Goal: Task Accomplishment & Management: Complete application form

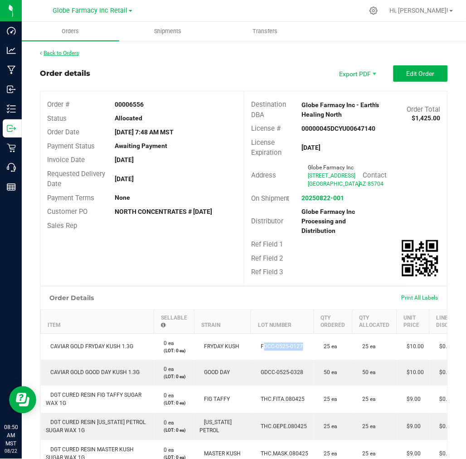
click at [69, 53] on link "Back to Orders" at bounding box center [59, 53] width 39 height 6
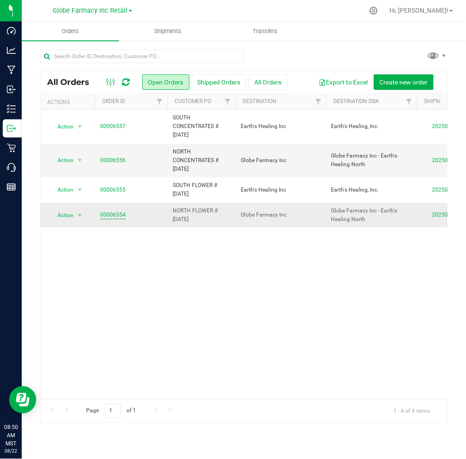
click at [106, 214] on link "00006554" at bounding box center [112, 215] width 25 height 9
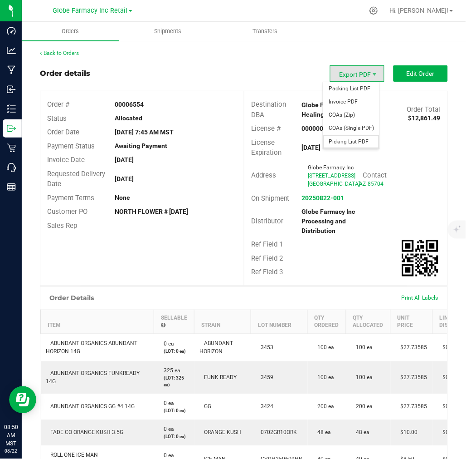
click at [359, 144] on span "Picking List PDF" at bounding box center [352, 141] width 56 height 13
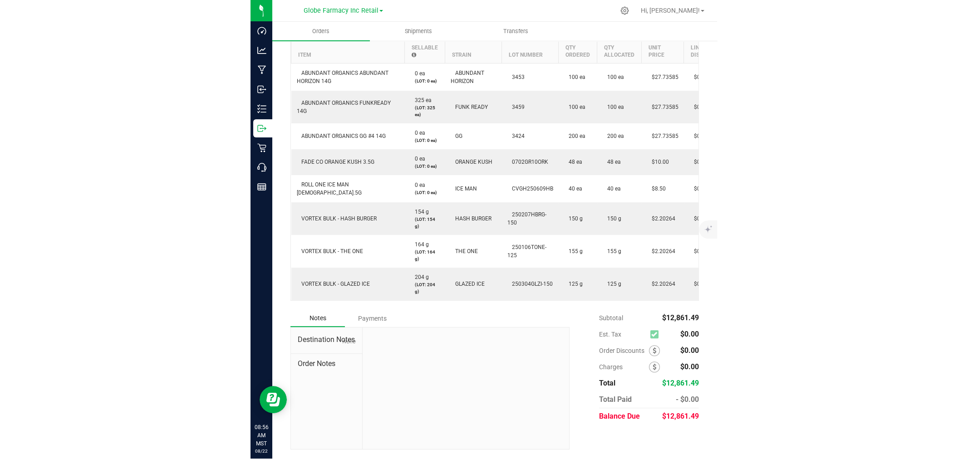
scroll to position [193, 0]
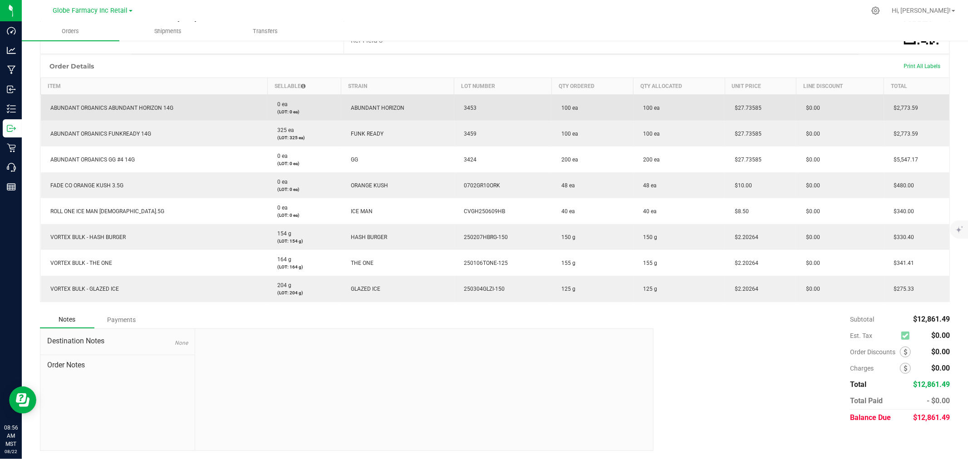
click at [466, 107] on span "$27.73585" at bounding box center [745, 108] width 31 height 6
copy span "27.73585"
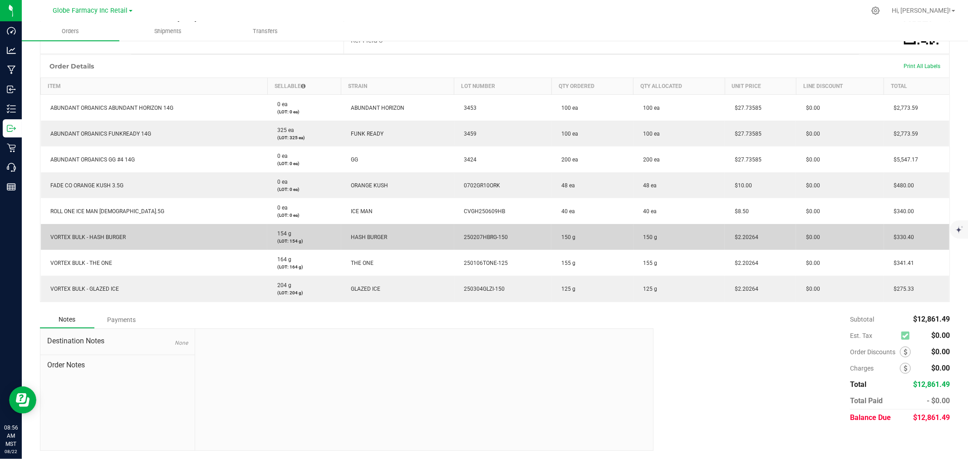
click at [466, 239] on span "$2.20264" at bounding box center [744, 237] width 28 height 6
copy span "2.20264"
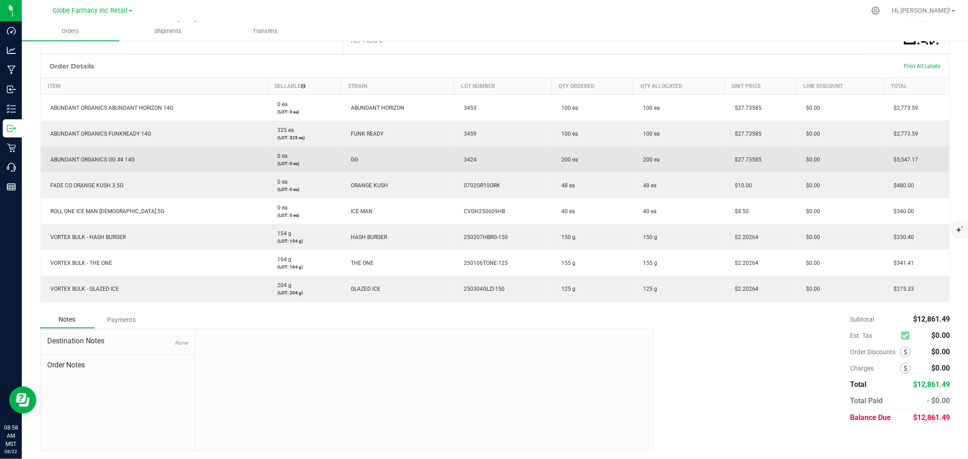
scroll to position [92, 0]
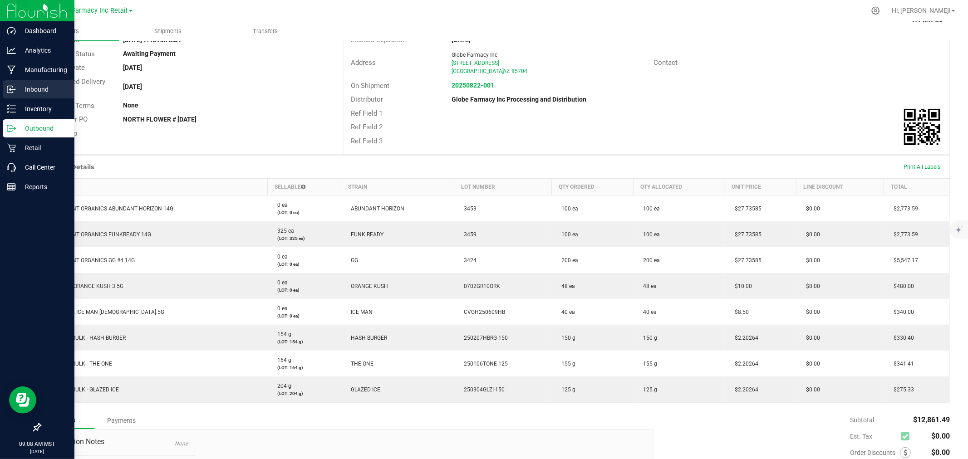
click at [25, 91] on p "Inbound" at bounding box center [43, 89] width 54 height 11
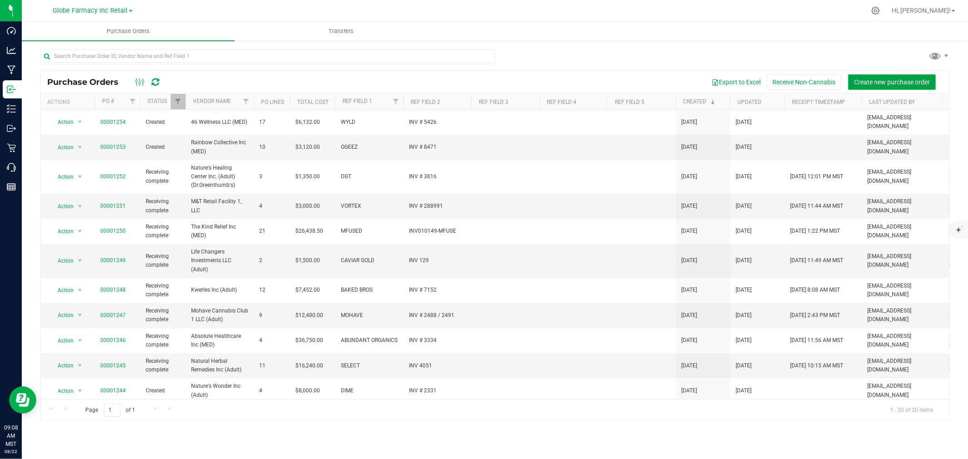
click at [466, 83] on span "Create new purchase order" at bounding box center [892, 82] width 76 height 7
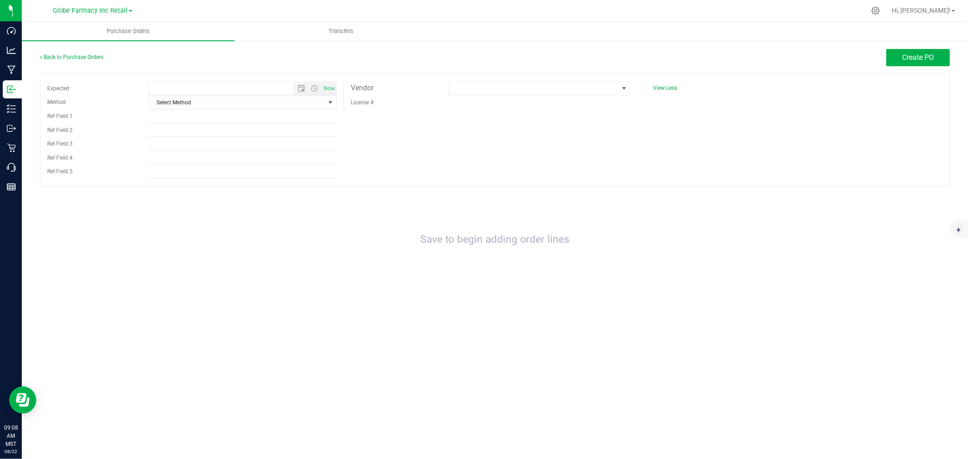
type input "8/22/2025 9:08 AM"
click at [184, 101] on span "Select Method" at bounding box center [237, 102] width 176 height 13
click at [173, 180] on li "Pickup" at bounding box center [242, 186] width 187 height 14
drag, startPoint x: 169, startPoint y: 133, endPoint x: 174, endPoint y: 112, distance: 21.5
click at [169, 133] on input "Ref Field 2" at bounding box center [242, 130] width 188 height 14
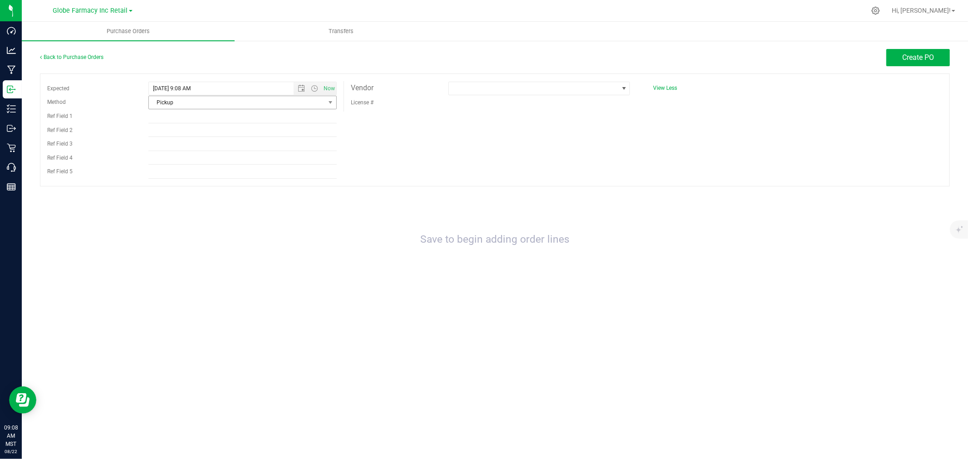
click at [177, 103] on span "Pickup" at bounding box center [237, 102] width 176 height 13
click at [183, 171] on li "Local Delivery" at bounding box center [242, 173] width 187 height 14
click at [180, 124] on input "Ref Field 2" at bounding box center [242, 130] width 188 height 14
click at [182, 115] on input "Ref Field 1" at bounding box center [242, 117] width 188 height 14
click at [179, 116] on input "Ref Field 1" at bounding box center [242, 117] width 188 height 14
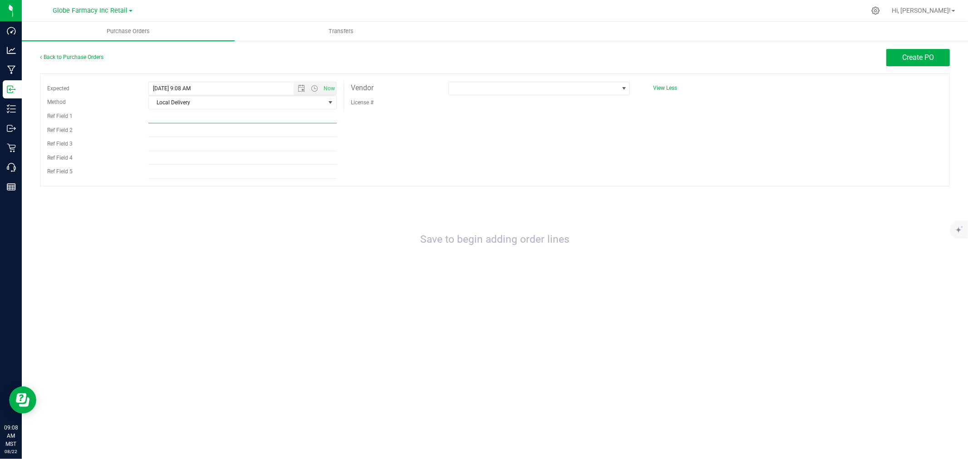
paste input "SO012520-MFUSED"
click at [156, 113] on input "SO012520-MFUSED" at bounding box center [242, 117] width 188 height 14
type input "012520-MFUSED"
click at [210, 133] on input "Ref Field 2" at bounding box center [242, 130] width 188 height 14
click at [185, 120] on input "012520-MFUSED" at bounding box center [242, 117] width 188 height 14
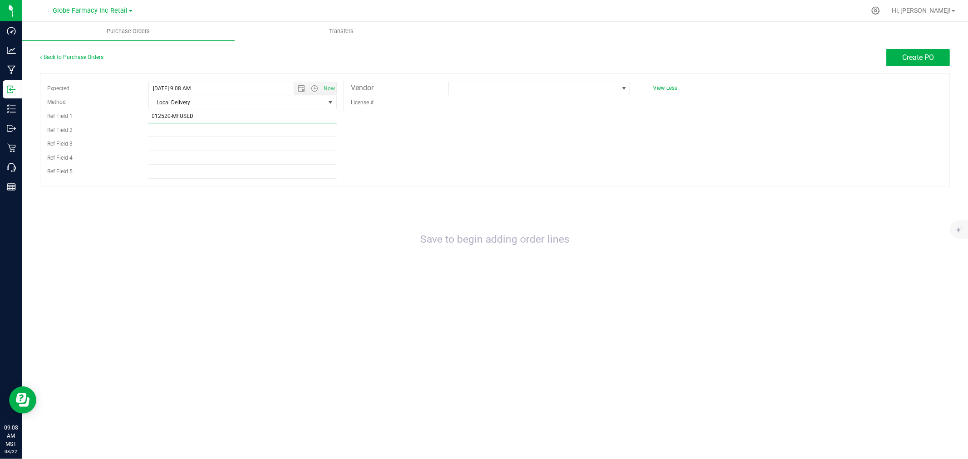
click at [185, 120] on input "012520-MFUSED" at bounding box center [242, 117] width 188 height 14
type input "012520-MFUSED"
click at [191, 115] on input "Ref Field 1" at bounding box center [242, 117] width 188 height 14
type input "m"
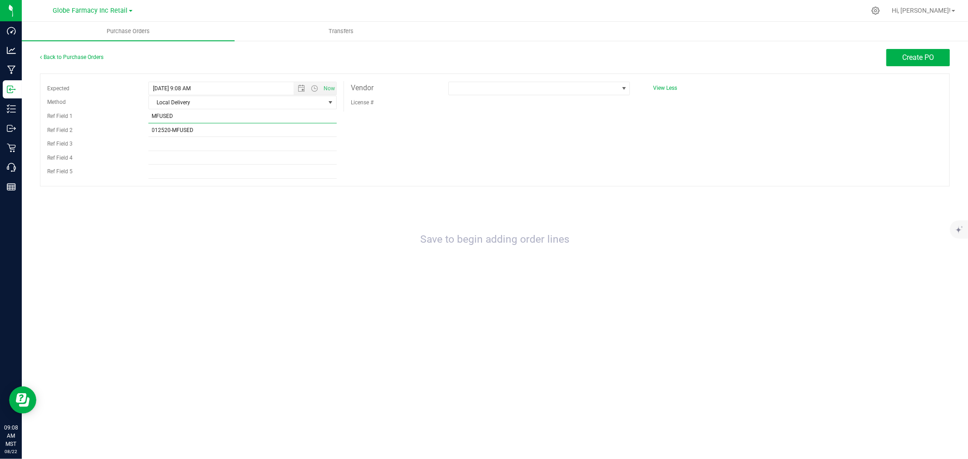
type input "MFUSED"
type input "# 012520-MFUSED"
click at [466, 83] on span at bounding box center [533, 88] width 169 height 13
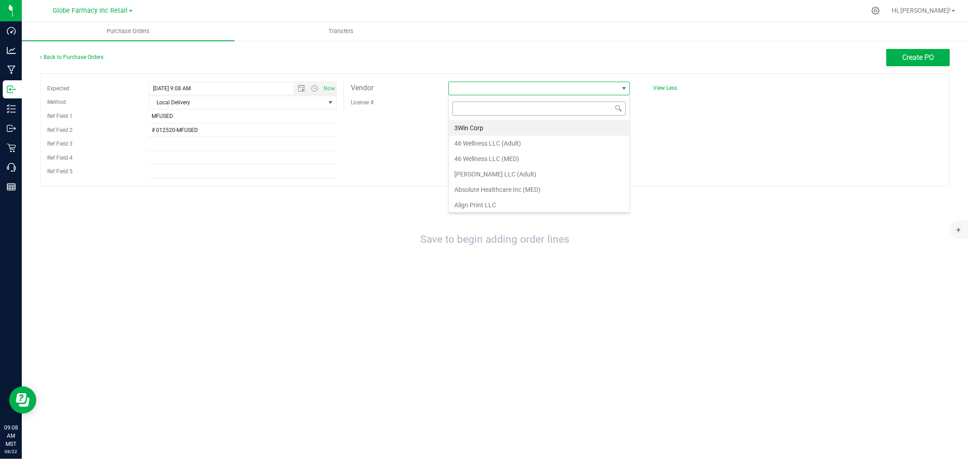
scroll to position [14, 182]
type input "KIND"
click at [466, 125] on li "The Kind Relief Inc (MED)" at bounding box center [539, 127] width 181 height 15
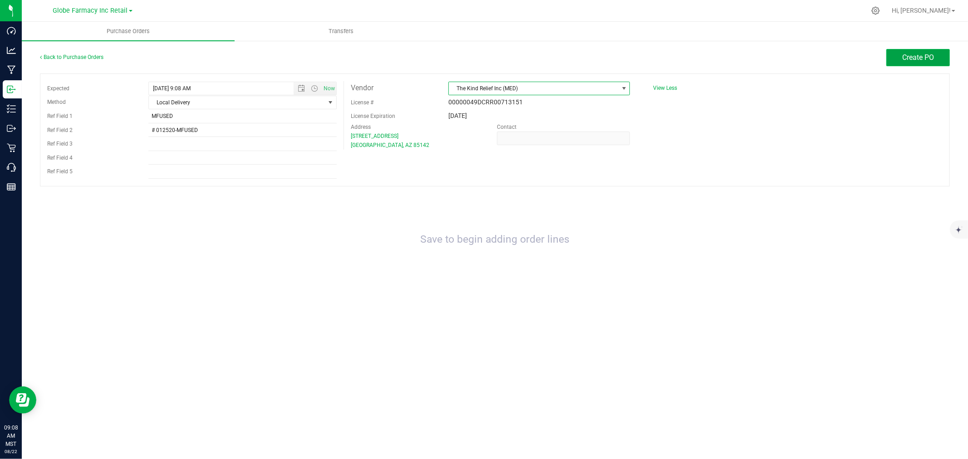
click at [466, 65] on button "Create PO" at bounding box center [918, 57] width 64 height 17
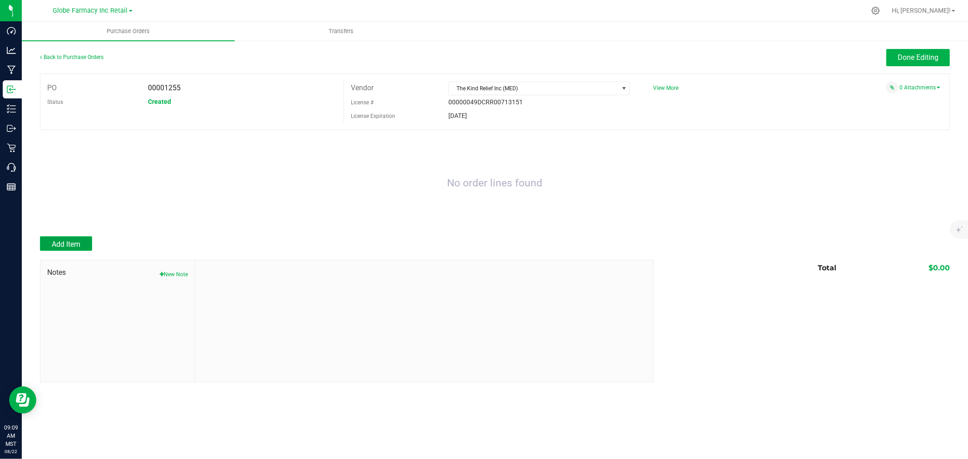
click at [92, 246] on button "Add Item" at bounding box center [66, 243] width 52 height 15
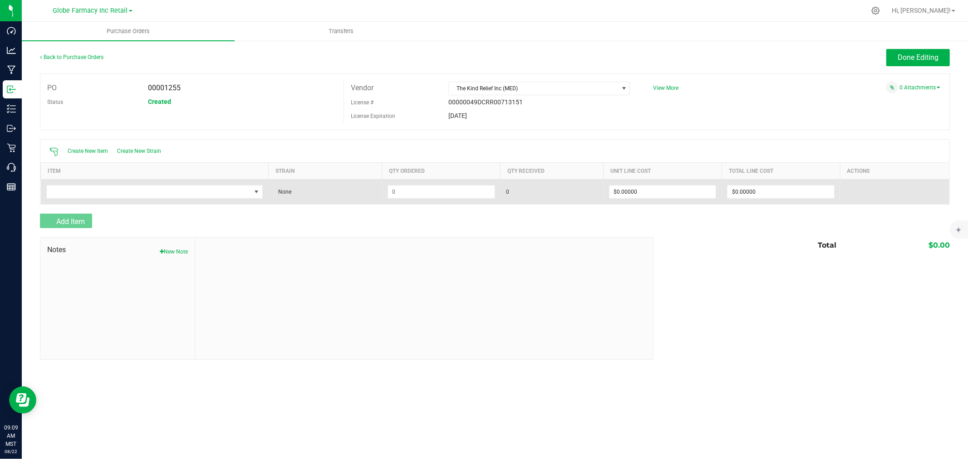
click at [117, 184] on td at bounding box center [155, 191] width 228 height 25
click at [118, 191] on span "NO DATA FOUND" at bounding box center [149, 192] width 205 height 13
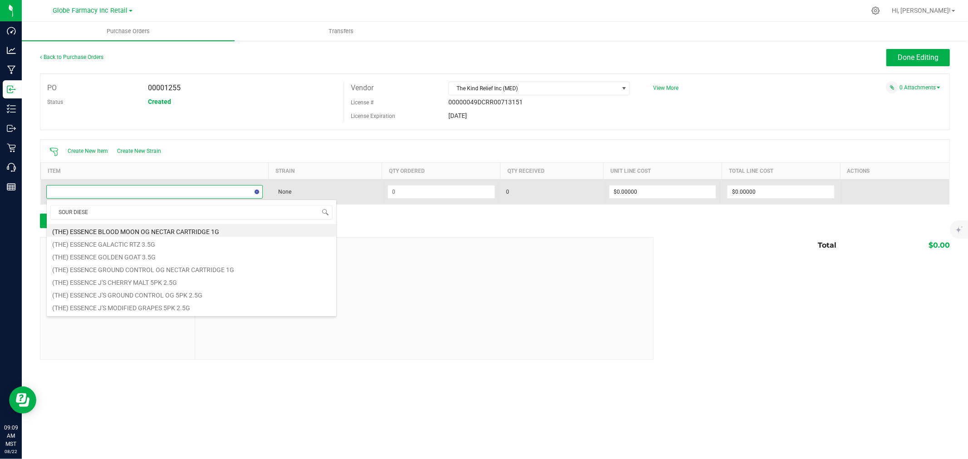
type input "SOUR DIESEL"
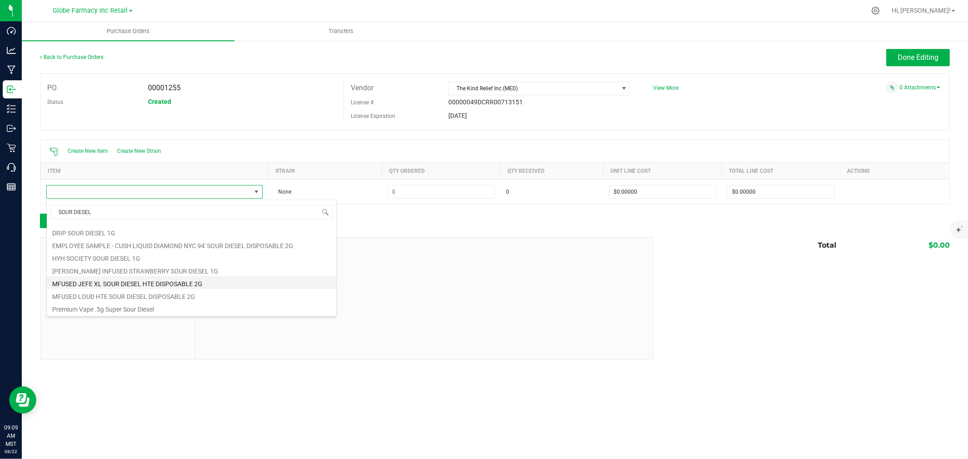
scroll to position [152, 0]
click at [144, 294] on li "MFUSED LOUD HTE SOUR DIESEL DISPOSABLE 2G" at bounding box center [192, 295] width 290 height 13
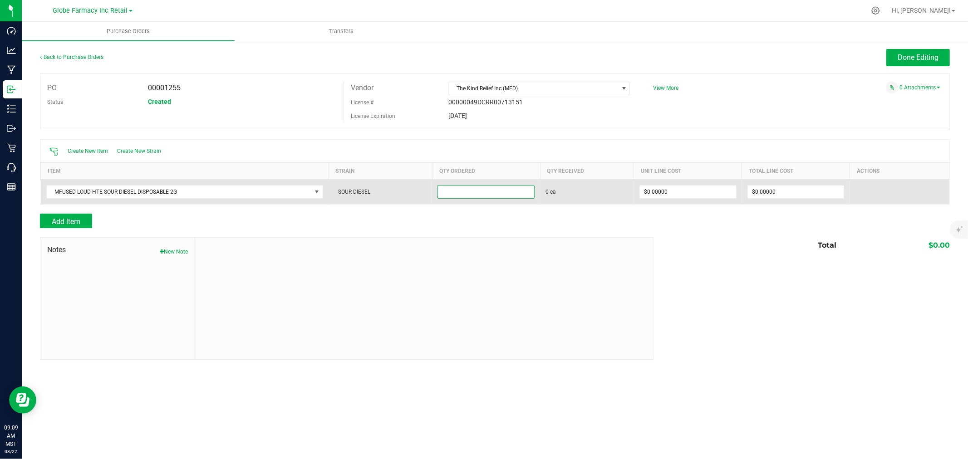
click at [466, 193] on input at bounding box center [486, 192] width 96 height 13
type input "140 ea"
type input "$0.00000"
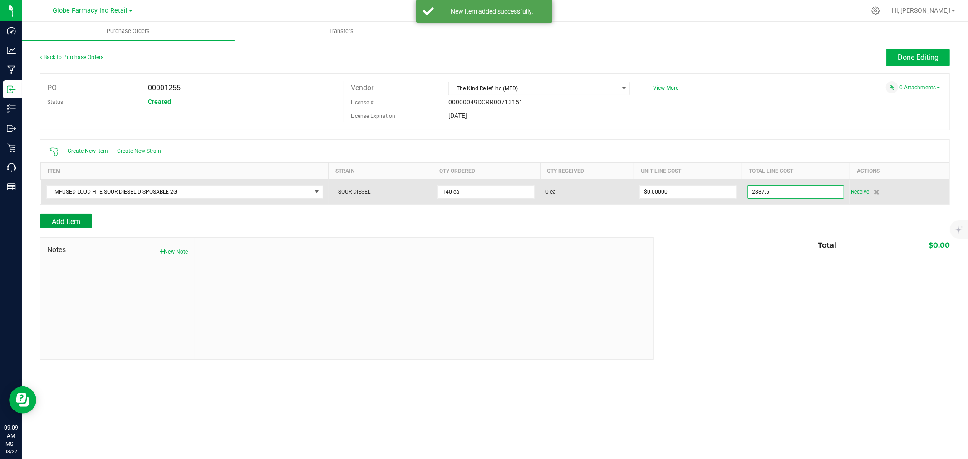
type input "$2,887.50000"
type input "140"
type input "$20.62500"
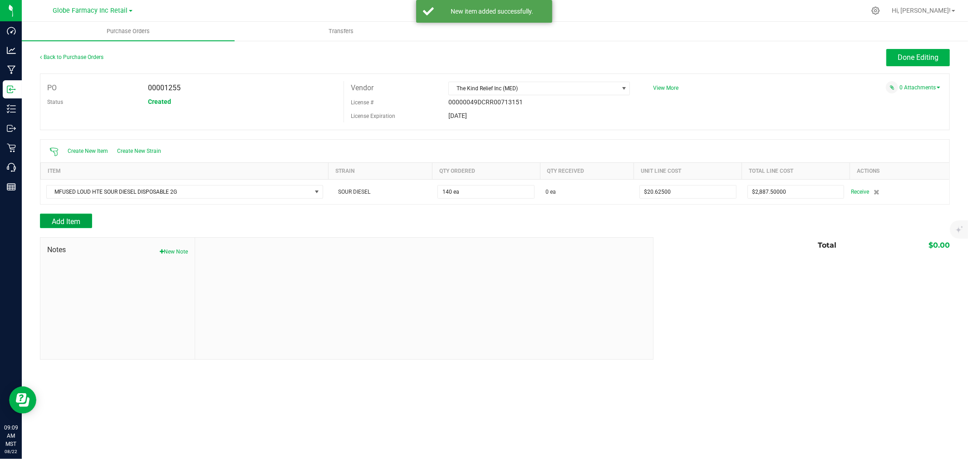
click at [80, 222] on span "Add Item" at bounding box center [66, 221] width 29 height 9
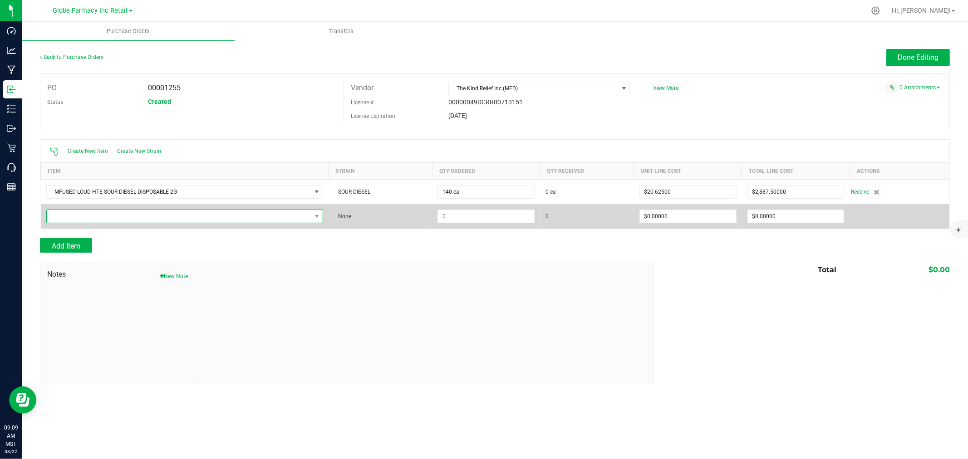
click at [114, 222] on span "NO DATA FOUND" at bounding box center [179, 216] width 265 height 13
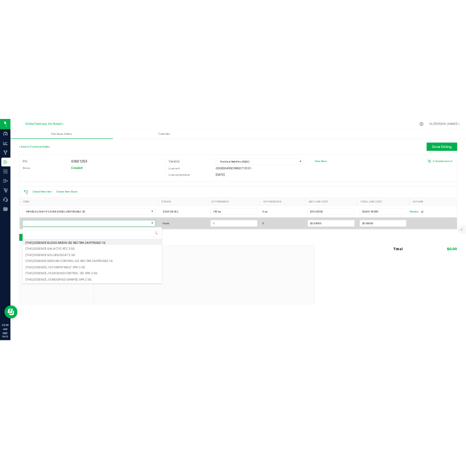
scroll to position [14, 277]
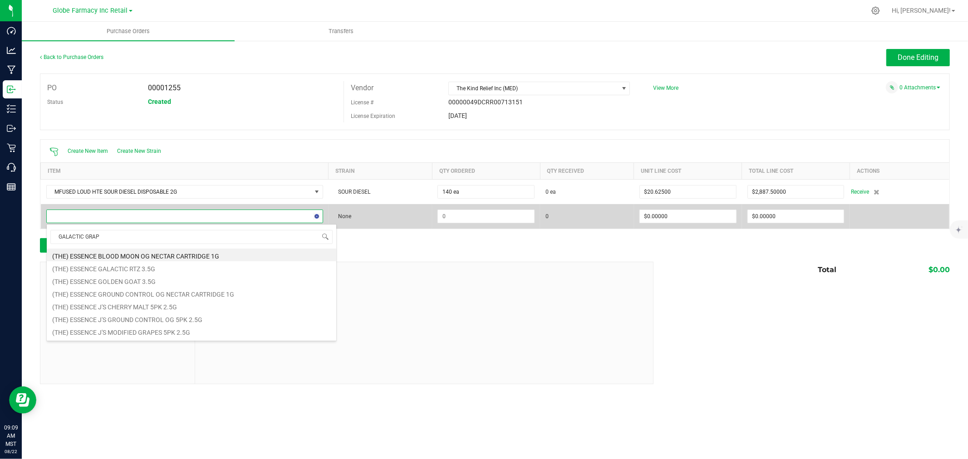
type input "GALACTIC GRAPE"
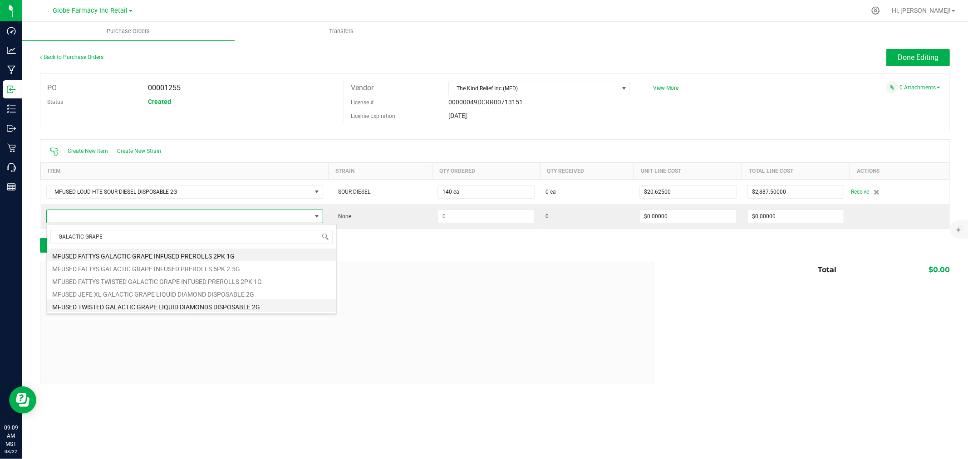
click at [244, 307] on li "MFUSED TWISTED GALACTIC GRAPE LIQUID DIAMONDS DISPOSABLE 2G" at bounding box center [192, 306] width 290 height 13
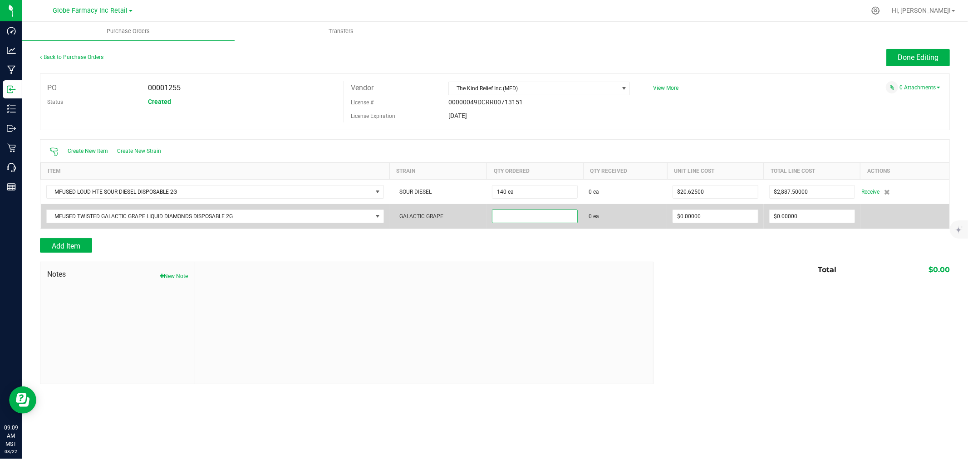
click at [466, 220] on input at bounding box center [534, 216] width 85 height 13
type input "40 ea"
type input "$0.00000"
type input "$675.00000"
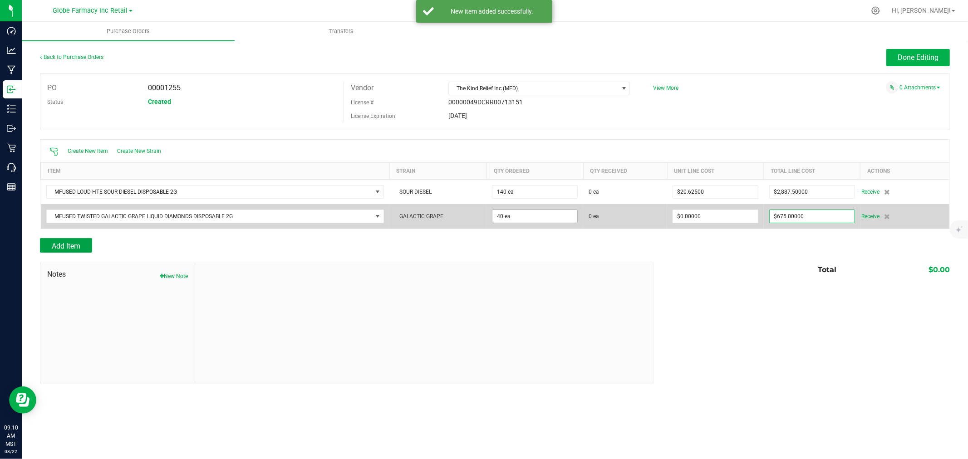
type input "40"
type input "$16.87500"
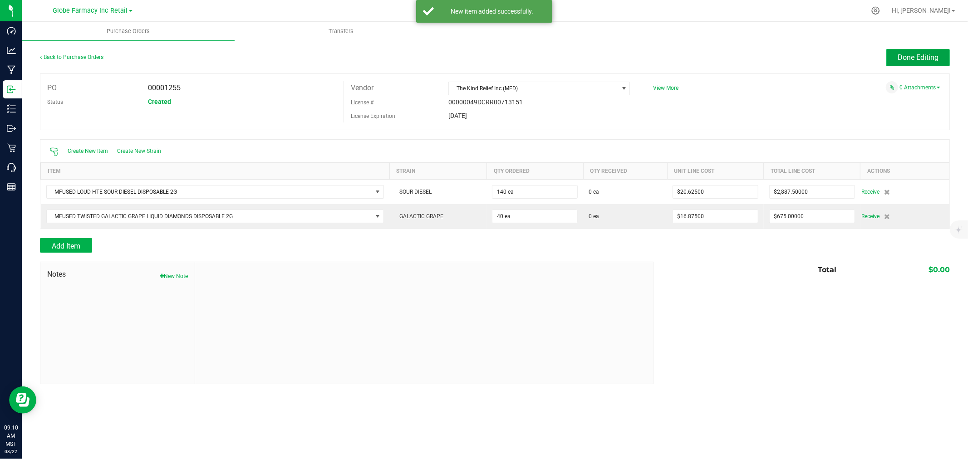
click at [466, 57] on span "Done Editing" at bounding box center [918, 57] width 41 height 9
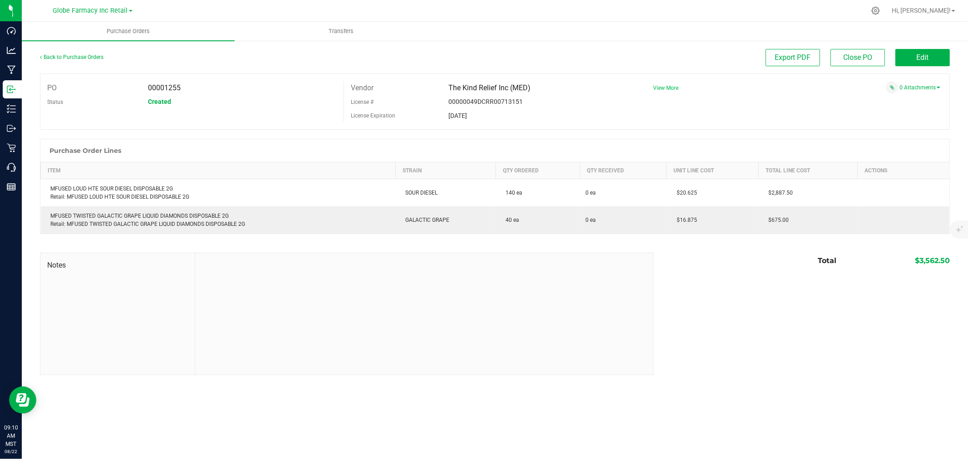
click at [466, 86] on span "View More" at bounding box center [665, 88] width 25 height 6
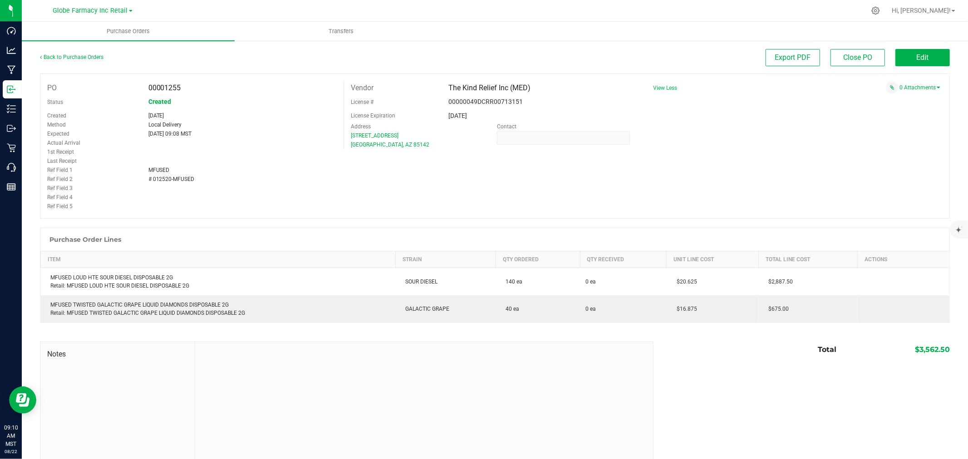
click at [155, 180] on span "# 012520-MFUSED" at bounding box center [171, 179] width 46 height 6
click at [160, 179] on span "# 012520-MFUSED" at bounding box center [171, 179] width 46 height 6
click at [161, 178] on span "# 012520-MFUSED" at bounding box center [171, 179] width 46 height 6
click at [162, 178] on span "# 012520-MFUSED" at bounding box center [171, 179] width 46 height 6
copy span "012520"
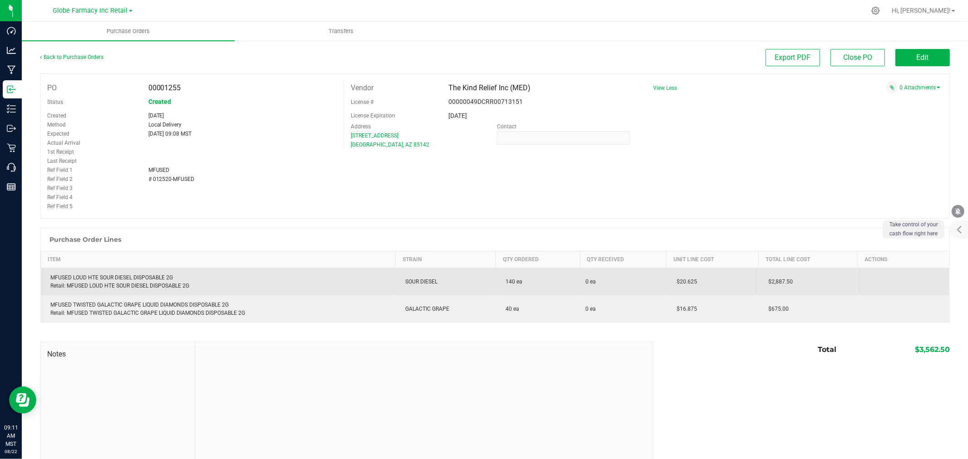
click at [174, 275] on div "MFUSED LOUD HTE SOUR DIESEL DISPOSABLE 2G Retail: MFUSED LOUD HTE SOUR DIESEL D…" at bounding box center [218, 282] width 344 height 16
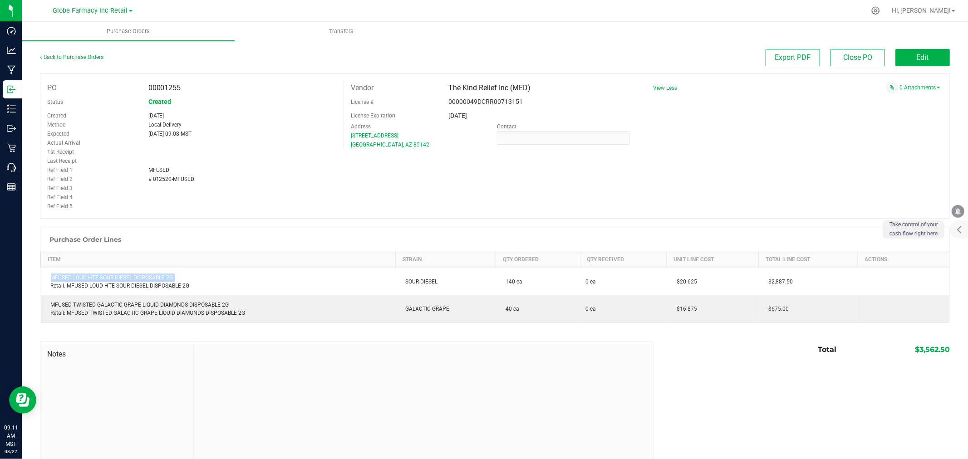
copy div "MFUSED LOUD HTE SOUR DIESEL DISPOSABLE 2G"
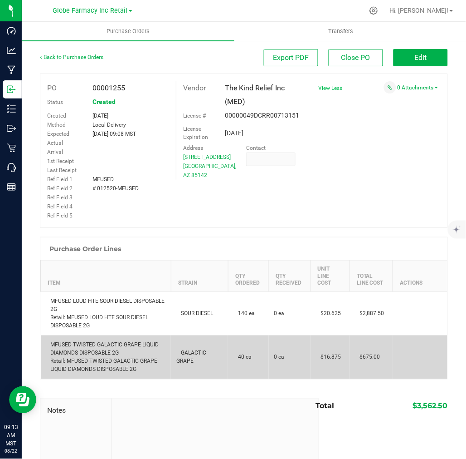
click at [94, 346] on div "MFUSED TWISTED GALACTIC GRAPE LIQUID DIAMONDS DISPOSABLE 2G Retail: MFUSED TWIS…" at bounding box center [106, 357] width 120 height 33
click at [94, 345] on div "MFUSED TWISTED GALACTIC GRAPE LIQUID DIAMONDS DISPOSABLE 2G Retail: MFUSED TWIS…" at bounding box center [106, 357] width 120 height 33
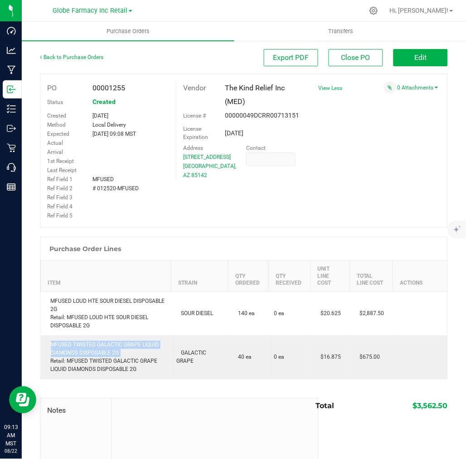
copy div "MFUSED TWISTED GALACTIC GRAPE LIQUID DIAMONDS DISPOSABLE 2G"
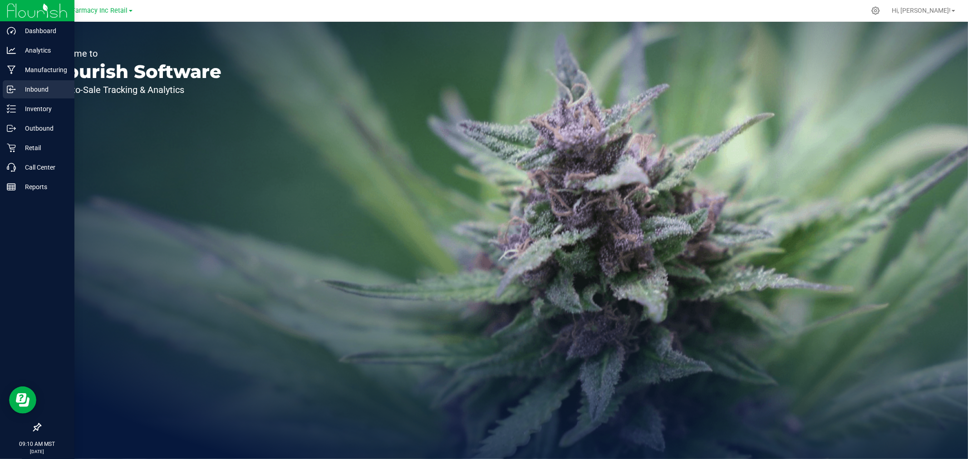
click at [16, 88] on p "Inbound" at bounding box center [43, 89] width 54 height 11
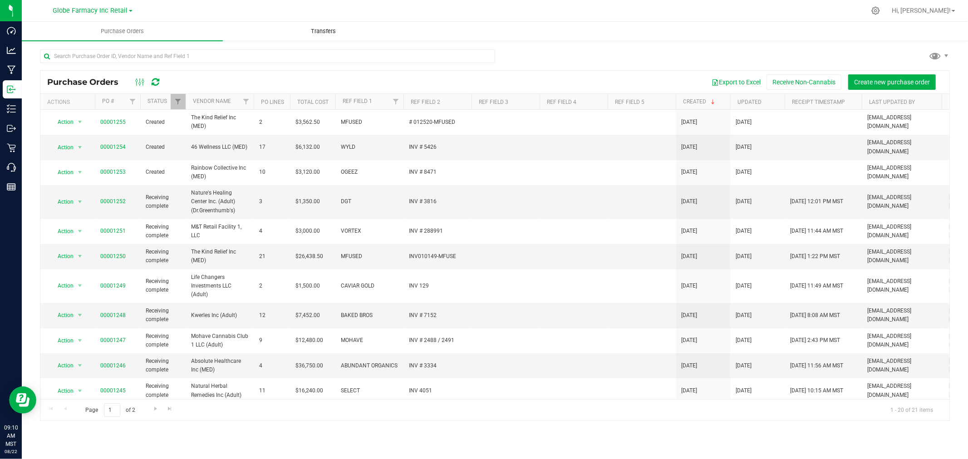
click at [328, 38] on uib-tab-heading "Transfers" at bounding box center [323, 31] width 200 height 18
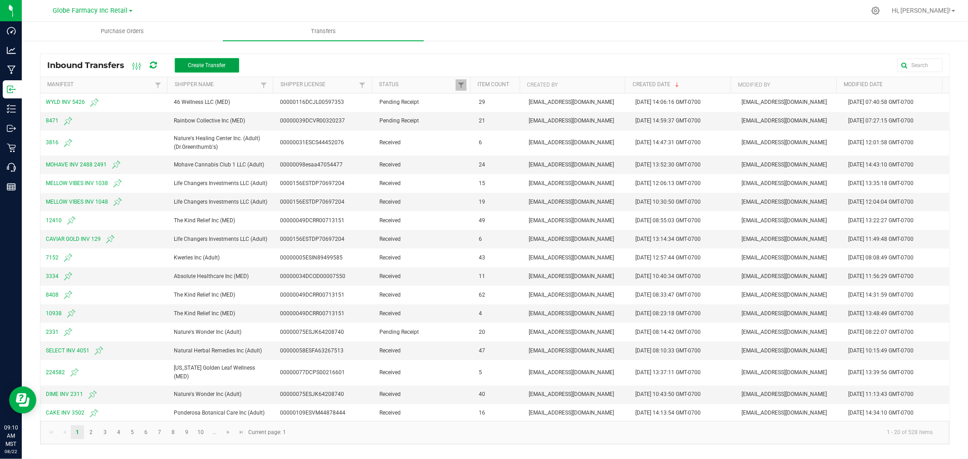
click at [216, 62] on span "Create Transfer" at bounding box center [207, 65] width 38 height 6
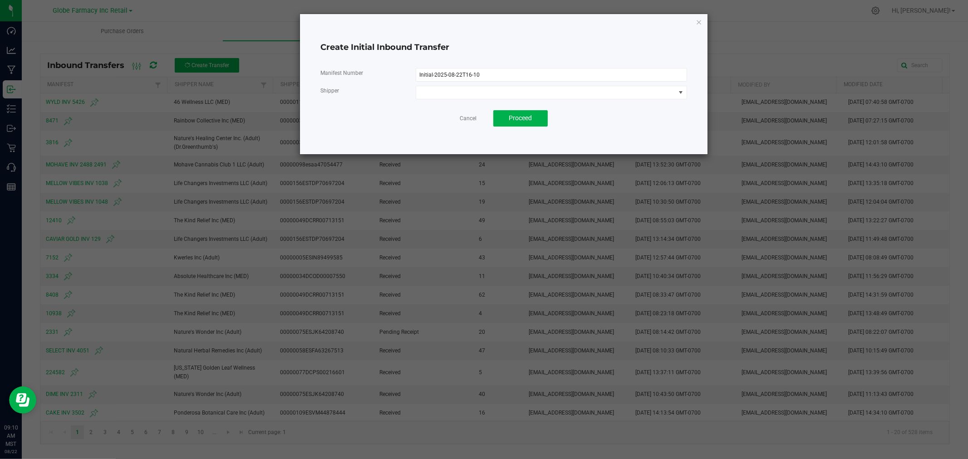
drag, startPoint x: 567, startPoint y: 66, endPoint x: 437, endPoint y: 67, distance: 130.2
click at [437, 67] on div "Manifest Number Initial-2025-08-22T16-10 Shipper Cancel Proceed" at bounding box center [503, 97] width 367 height 73
drag, startPoint x: 521, startPoint y: 74, endPoint x: 291, endPoint y: 71, distance: 229.6
click at [293, 71] on div "Create Initial Inbound Transfer Manifest Number Initial-2025-08-22T16-10 Shippe…" at bounding box center [487, 84] width 441 height 141
click at [459, 71] on input "Initial-2025-08-22T16-10" at bounding box center [552, 75] width 272 height 14
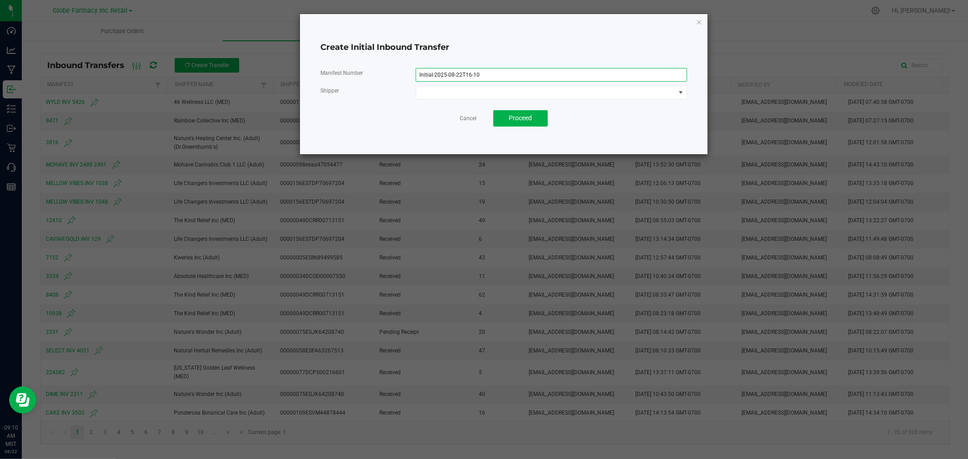
click at [459, 71] on input "Initial-2025-08-22T16-10" at bounding box center [552, 75] width 272 height 14
paste input "01252"
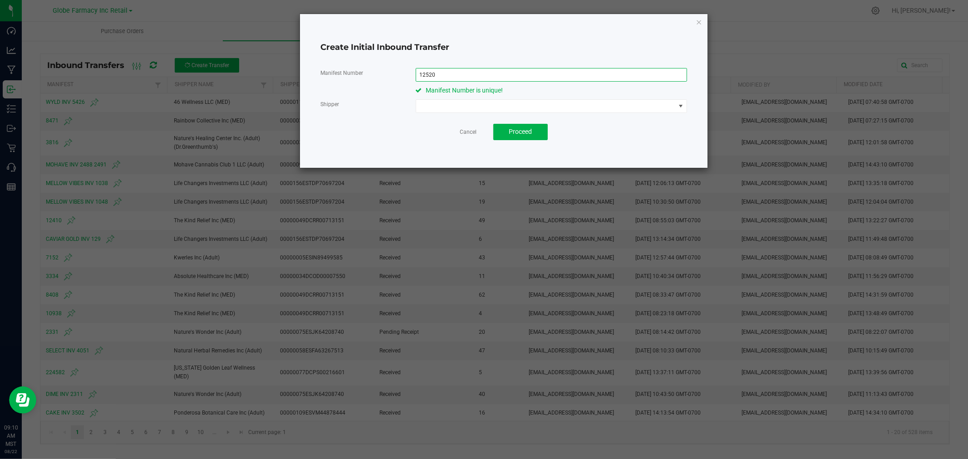
type input "12520"
click at [615, 110] on span at bounding box center [546, 106] width 260 height 13
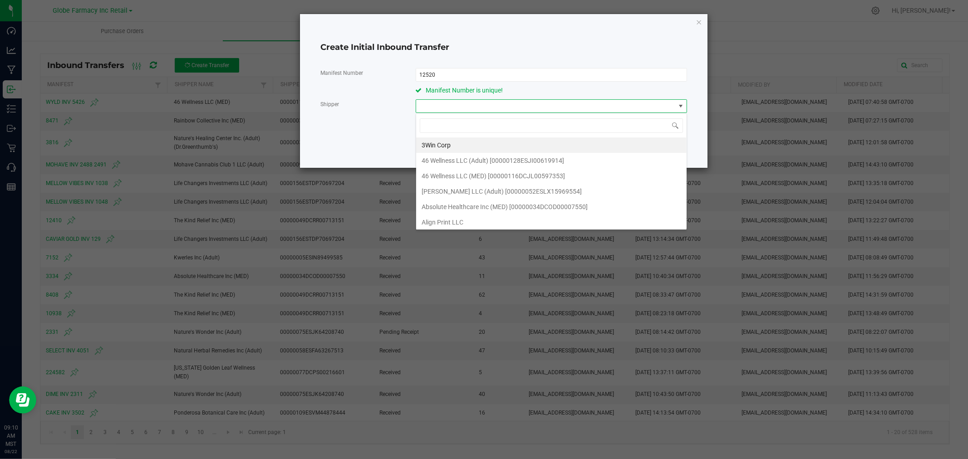
scroll to position [14, 271]
type input "KIND RELIEF"
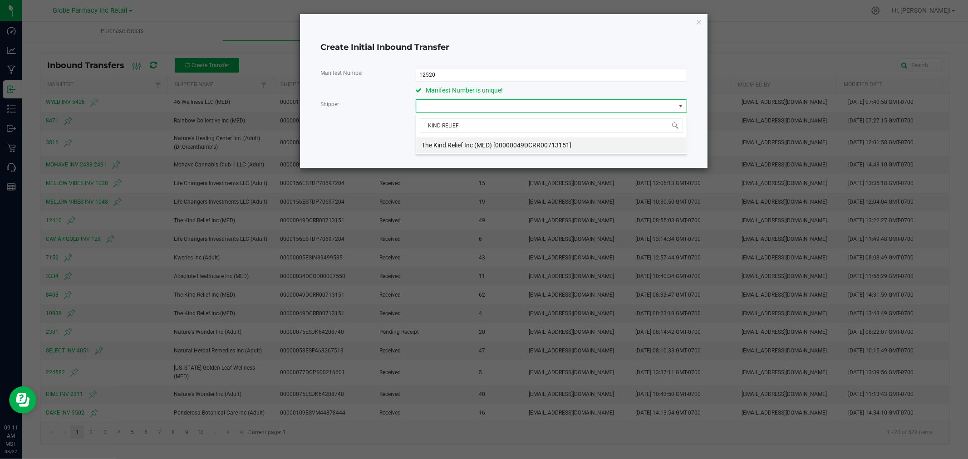
click at [589, 145] on li "The Kind Relief Inc (MED) [00000049DCRR00713151]" at bounding box center [551, 144] width 270 height 15
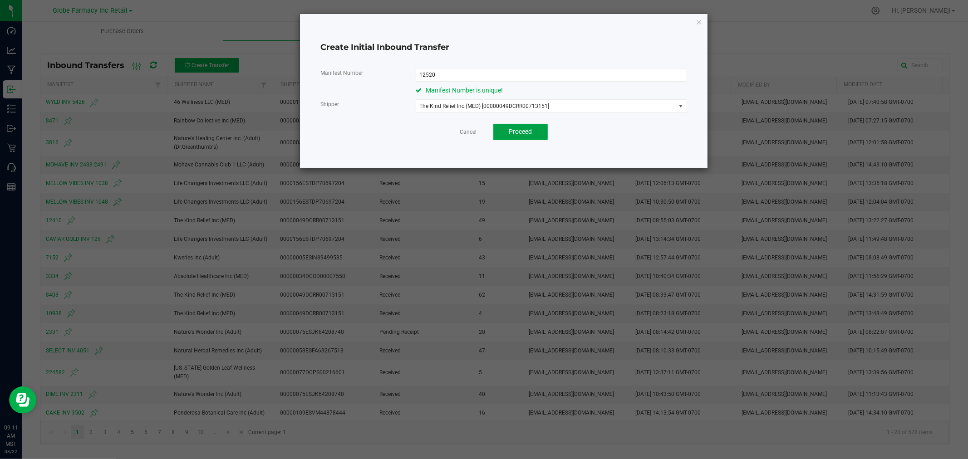
drag, startPoint x: 502, startPoint y: 129, endPoint x: 397, endPoint y: 153, distance: 107.7
click at [502, 129] on button "Proceed" at bounding box center [520, 132] width 54 height 16
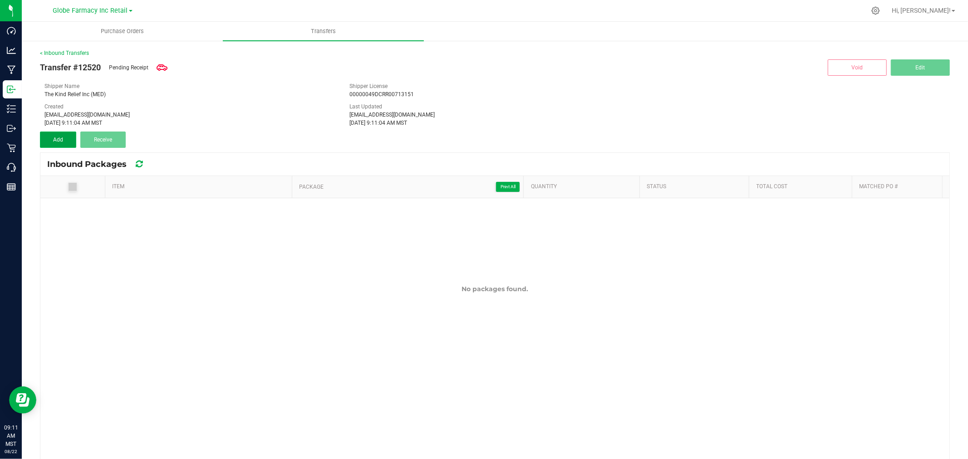
click at [65, 142] on button "Add" at bounding box center [58, 140] width 36 height 16
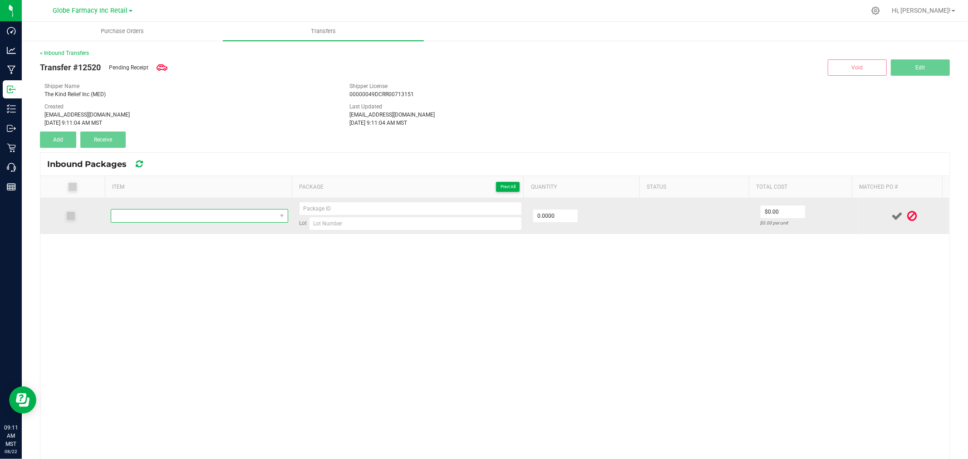
click at [171, 218] on span "NO DATA FOUND" at bounding box center [193, 216] width 165 height 13
click at [203, 222] on span "NO DATA FOUND" at bounding box center [193, 216] width 165 height 13
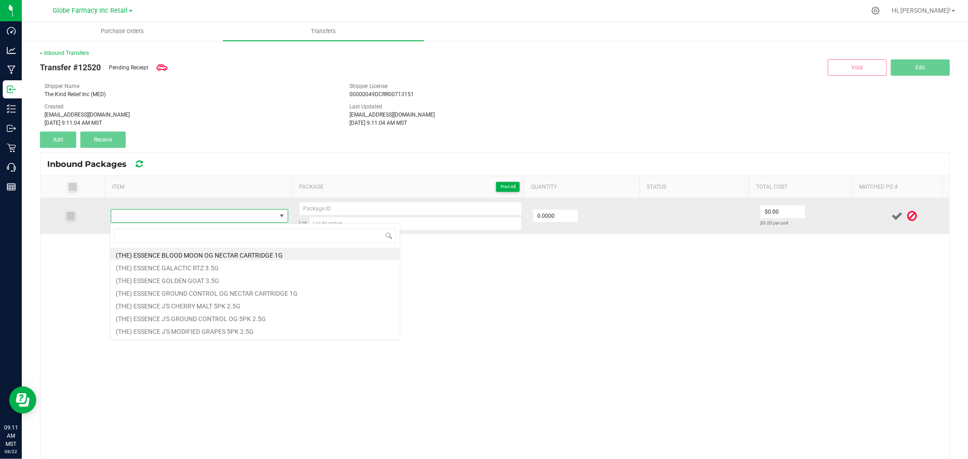
type input "MFUSED LOUD HTE SOUR DIESEL DISPOSABLE 2G"
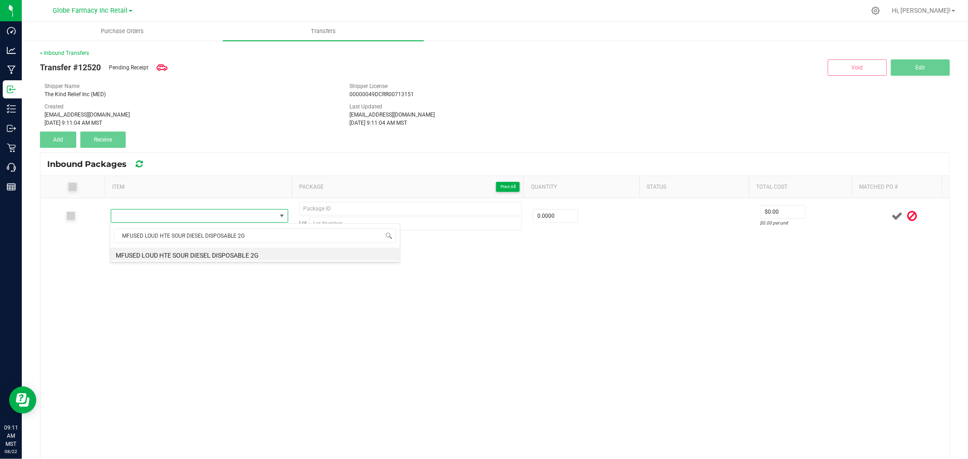
click at [187, 254] on li "MFUSED LOUD HTE SOUR DIESEL DISPOSABLE 2G" at bounding box center [255, 254] width 290 height 13
type input "0 ea"
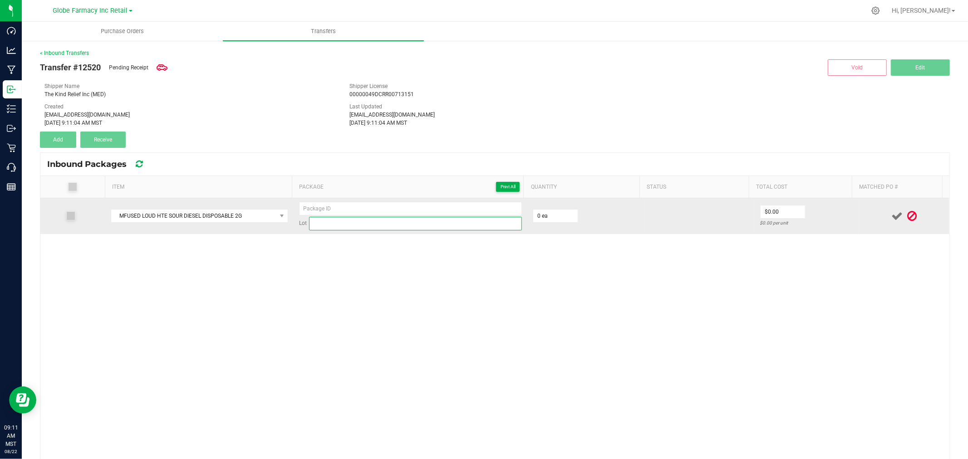
click at [378, 226] on input at bounding box center [415, 224] width 213 height 14
paste input "62086"
type input "62086"
click at [361, 206] on input at bounding box center [410, 209] width 223 height 14
click at [352, 207] on input at bounding box center [410, 209] width 223 height 14
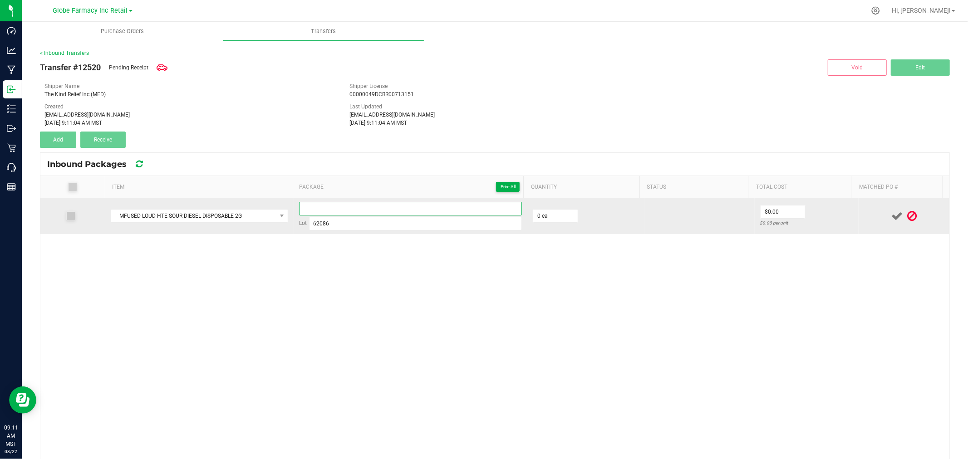
click at [353, 207] on input at bounding box center [410, 209] width 223 height 14
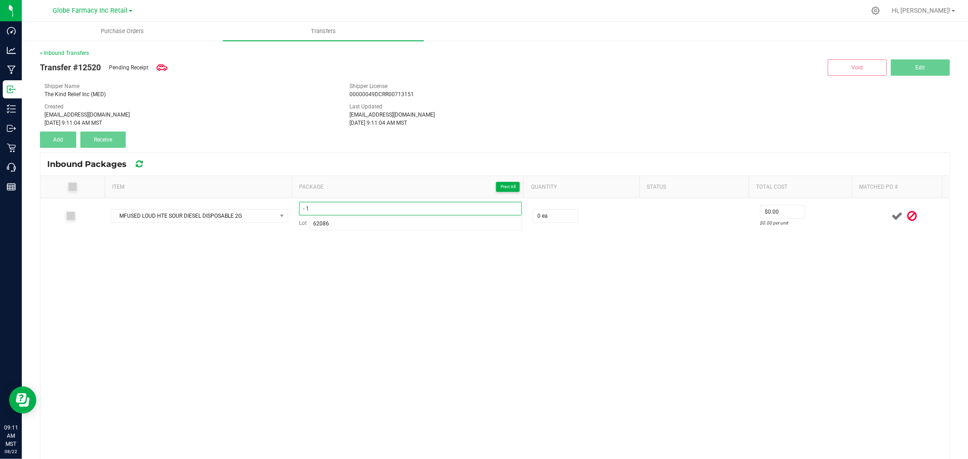
type input "- 1"
type input "40 ea"
type input "$20.63"
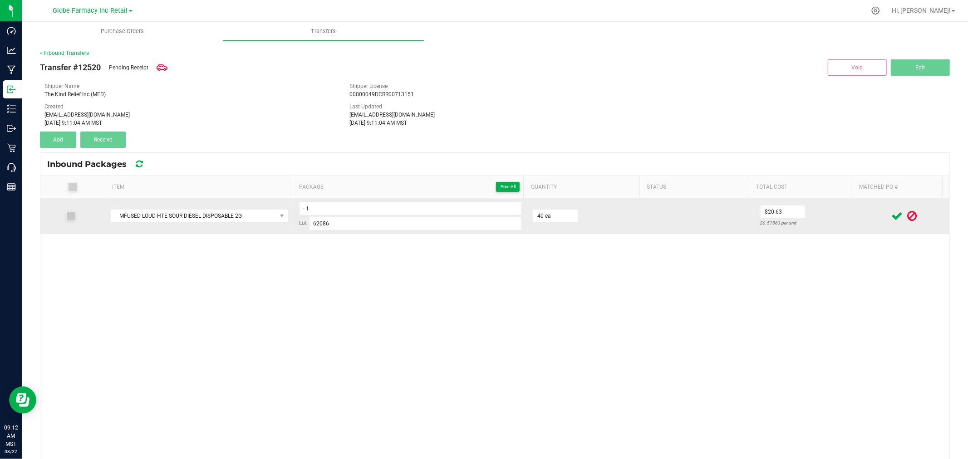
click at [798, 216] on td "$20.63 $0.51563 per unit" at bounding box center [807, 216] width 104 height 36
click at [784, 211] on input "20.625" at bounding box center [783, 212] width 44 height 13
type input "$20.62"
click at [859, 210] on td at bounding box center [904, 216] width 91 height 36
click at [891, 216] on icon at bounding box center [896, 216] width 11 height 11
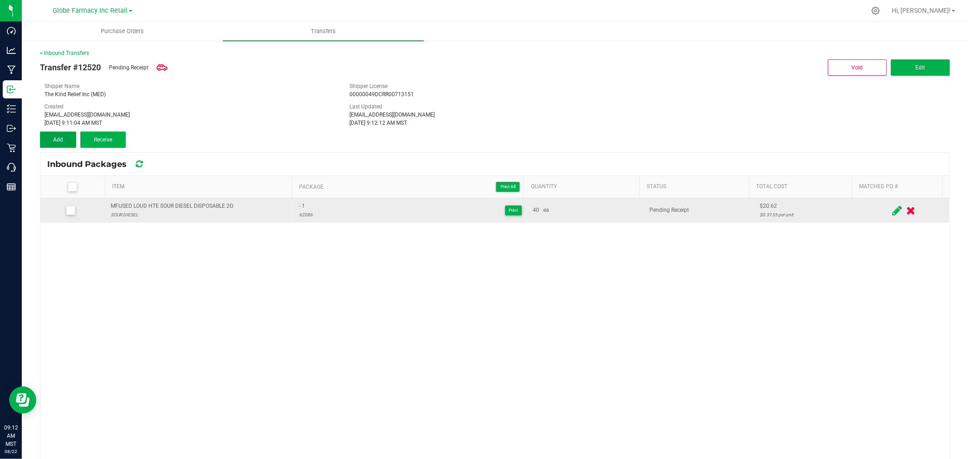
click at [53, 133] on button "Add" at bounding box center [58, 140] width 36 height 16
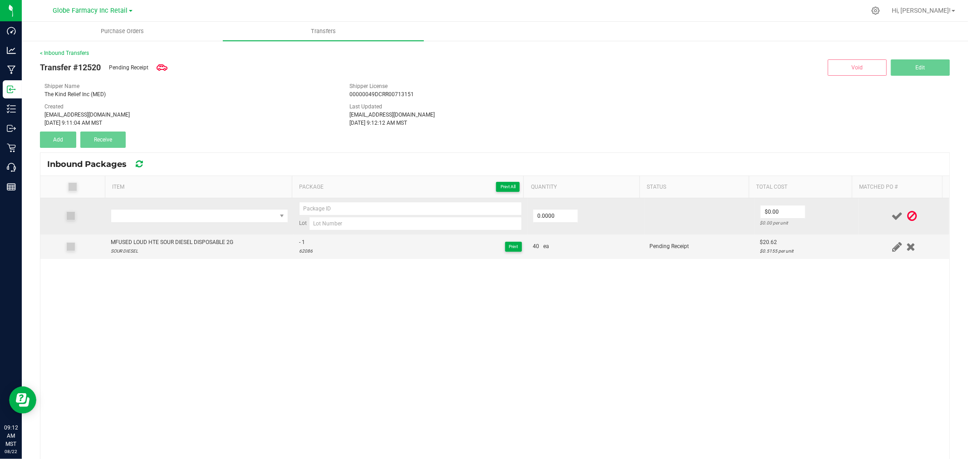
drag, startPoint x: 159, startPoint y: 223, endPoint x: 155, endPoint y: 237, distance: 14.5
click at [157, 225] on td at bounding box center [199, 216] width 188 height 36
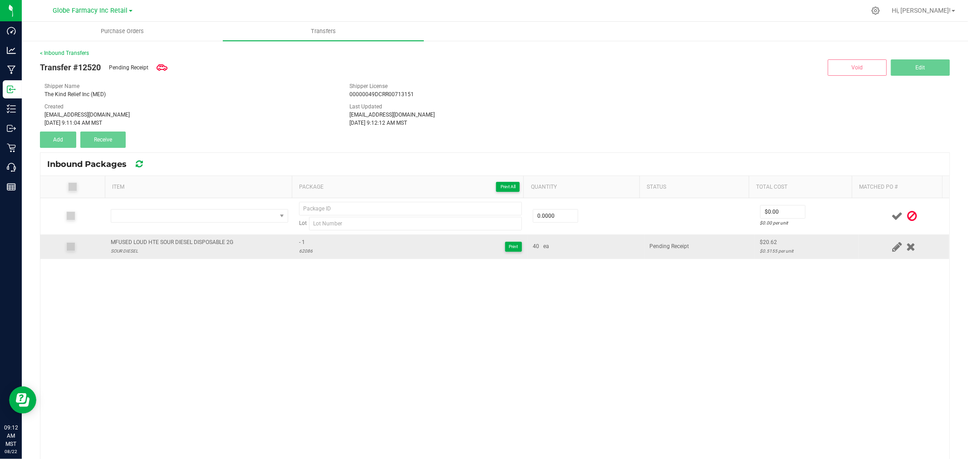
click at [154, 239] on div "MFUSED LOUD HTE SOUR DIESEL DISPOSABLE 2G" at bounding box center [172, 242] width 123 height 9
click at [153, 239] on div "MFUSED LOUD HTE SOUR DIESEL DISPOSABLE 2G" at bounding box center [172, 242] width 123 height 9
copy div "MFUSED LOUD HTE SOUR DIESEL DISPOSABLE 2G"
click at [176, 197] on th "Item" at bounding box center [198, 187] width 187 height 22
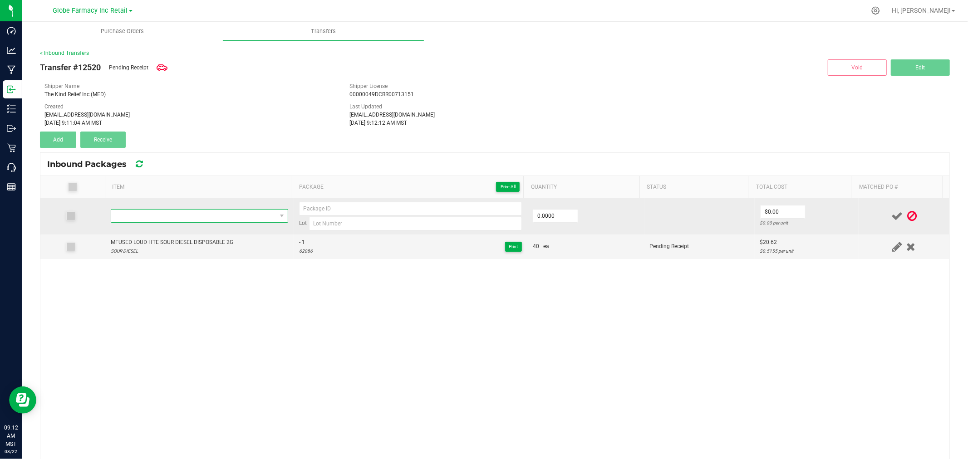
click at [175, 214] on span "NO DATA FOUND" at bounding box center [193, 216] width 165 height 13
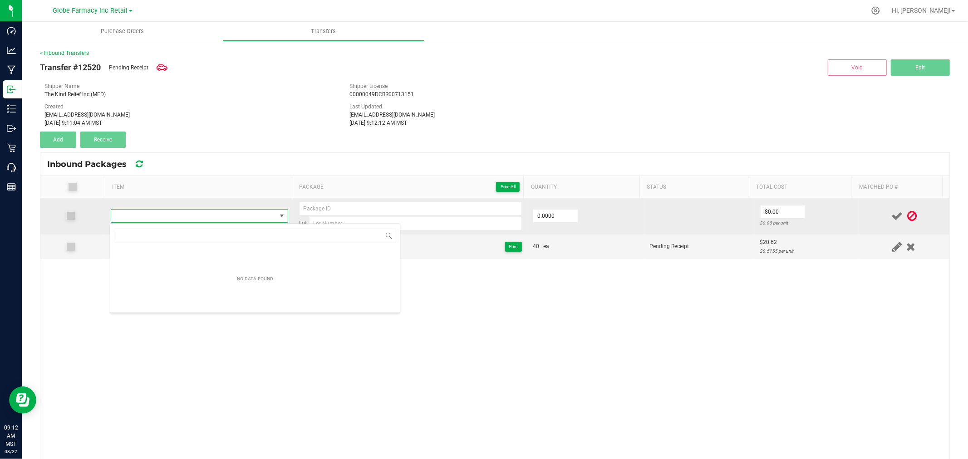
type input "MFUSED LOUD HTE SOUR DIESEL DISPOSABLE 2G"
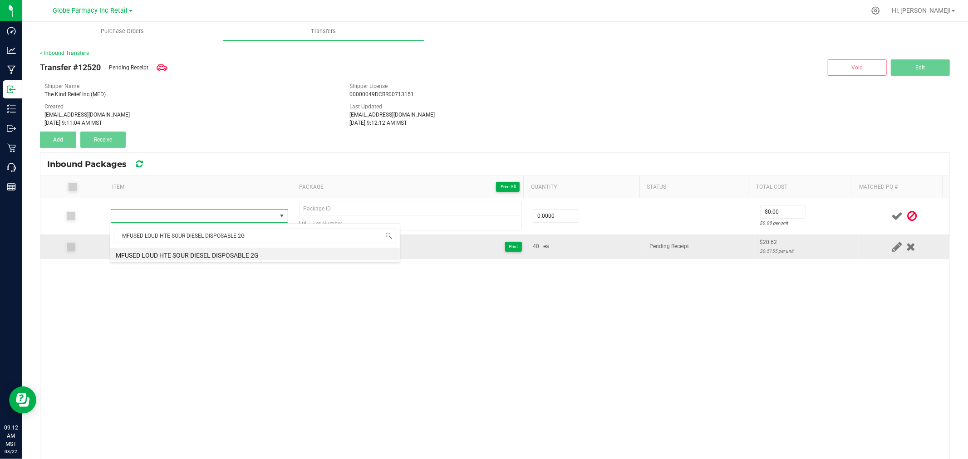
click at [188, 252] on li "MFUSED LOUD HTE SOUR DIESEL DISPOSABLE 2G" at bounding box center [255, 254] width 290 height 13
type input "0 ea"
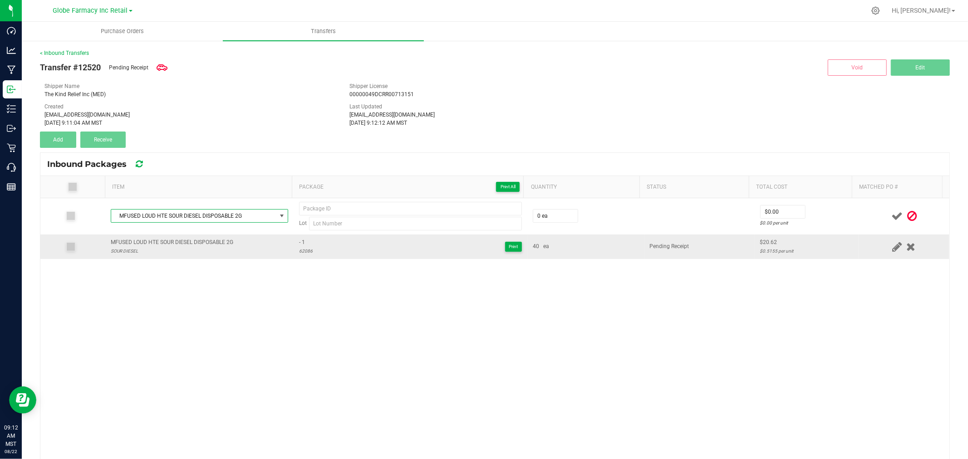
click at [304, 241] on span "- 1" at bounding box center [306, 242] width 14 height 9
click at [299, 251] on div "62086" at bounding box center [306, 251] width 14 height 9
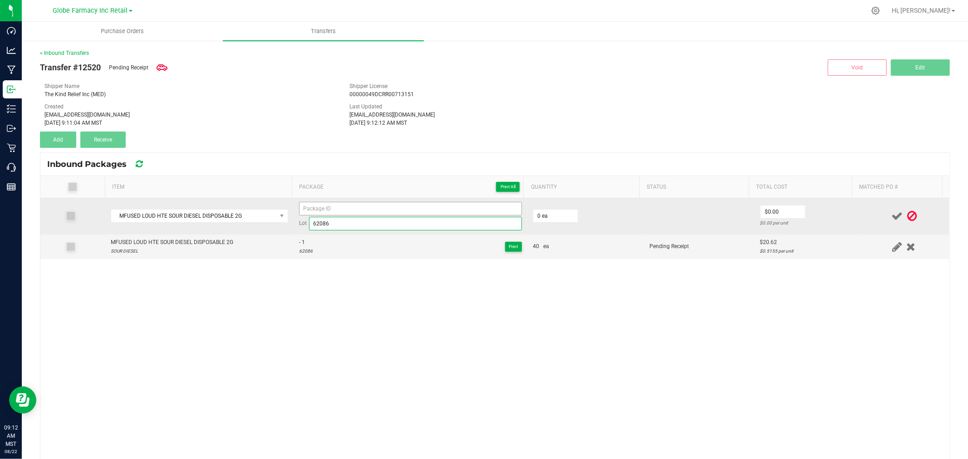
type input "62086"
click at [331, 205] on input at bounding box center [410, 209] width 223 height 14
type input "- 2"
click at [559, 220] on input "0" at bounding box center [555, 216] width 44 height 13
type input "40 ea"
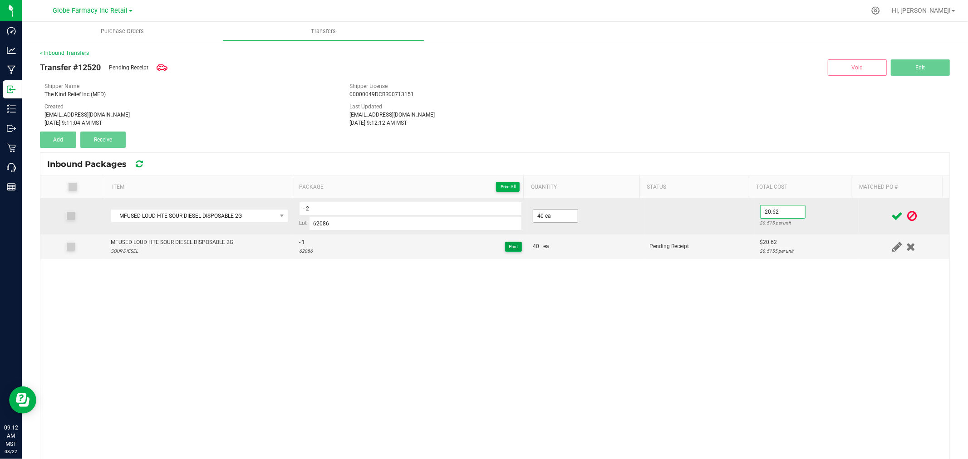
type input "$20.62"
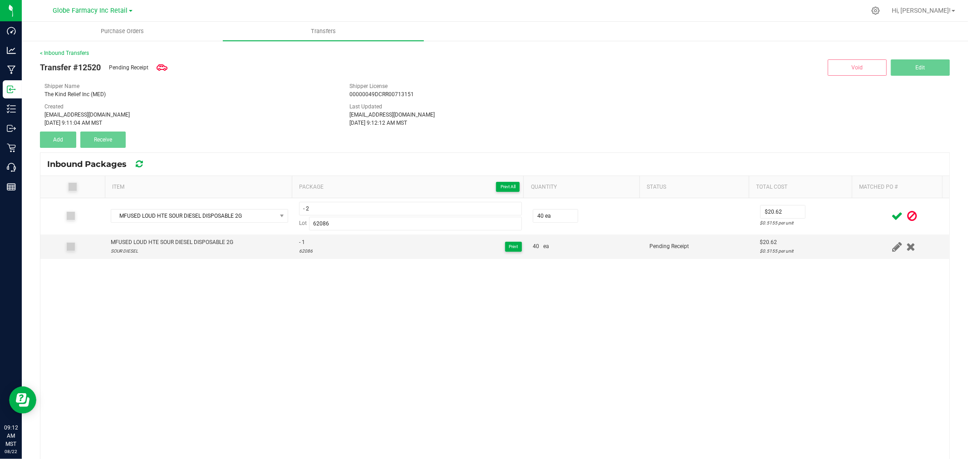
click at [871, 222] on td at bounding box center [904, 216] width 91 height 36
click at [891, 217] on icon at bounding box center [896, 216] width 11 height 11
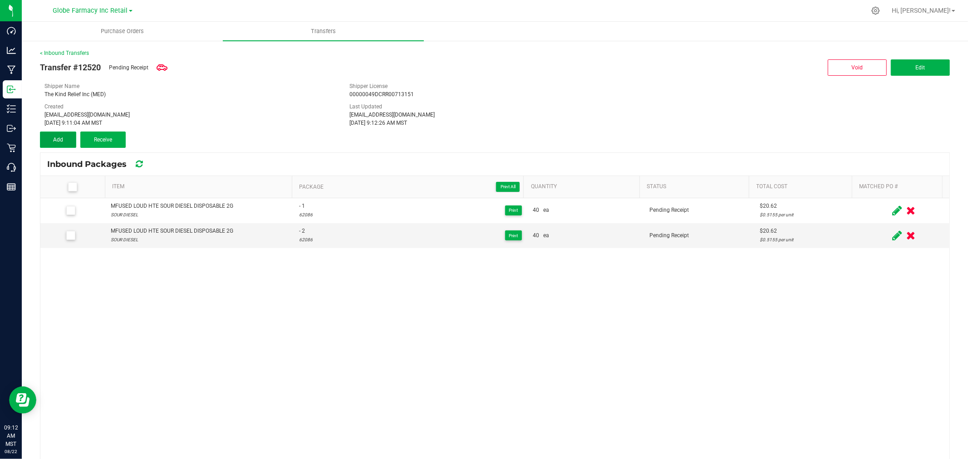
click at [65, 139] on button "Add" at bounding box center [58, 140] width 36 height 16
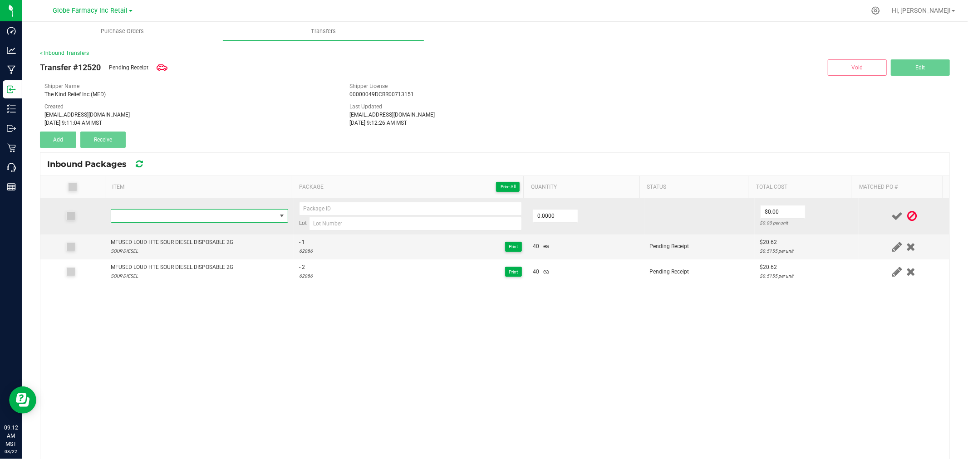
click at [234, 214] on span "NO DATA FOUND" at bounding box center [193, 216] width 165 height 13
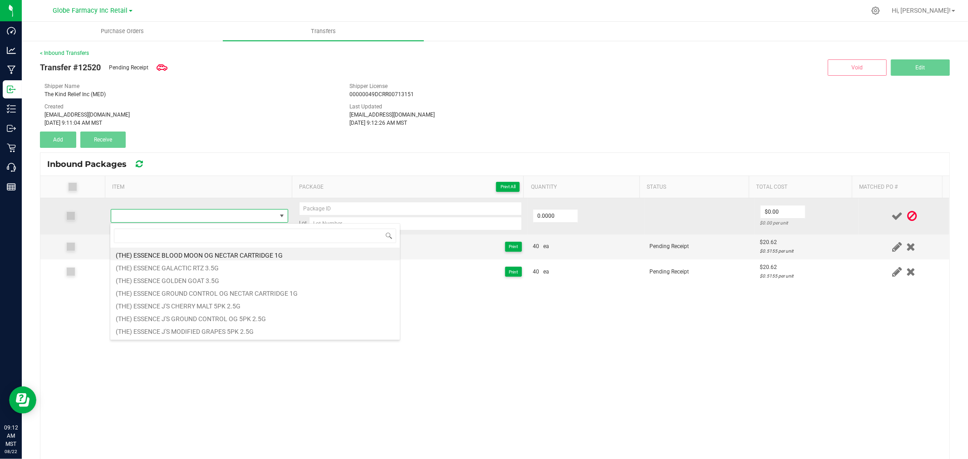
type input "MFUSED LOUD HTE SOUR DIESEL DISPOSABLE 2G"
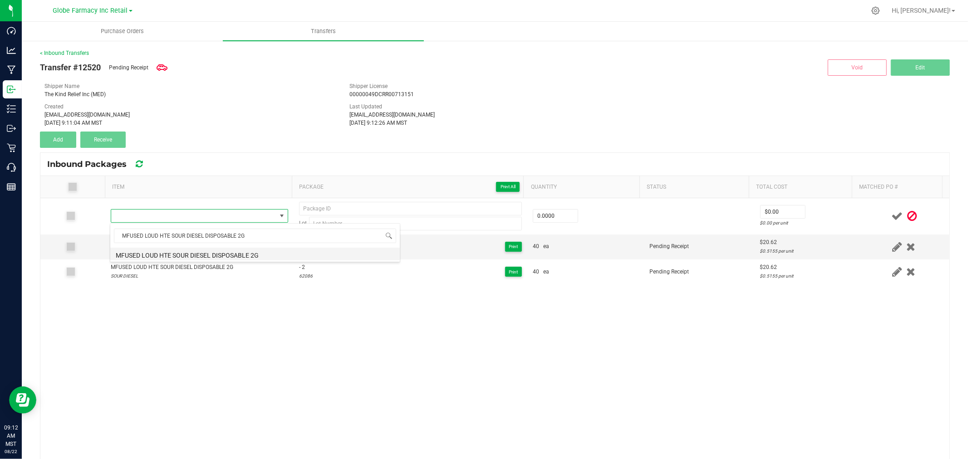
click at [228, 251] on li "MFUSED LOUD HTE SOUR DIESEL DISPOSABLE 2G" at bounding box center [255, 254] width 290 height 13
type input "0 ea"
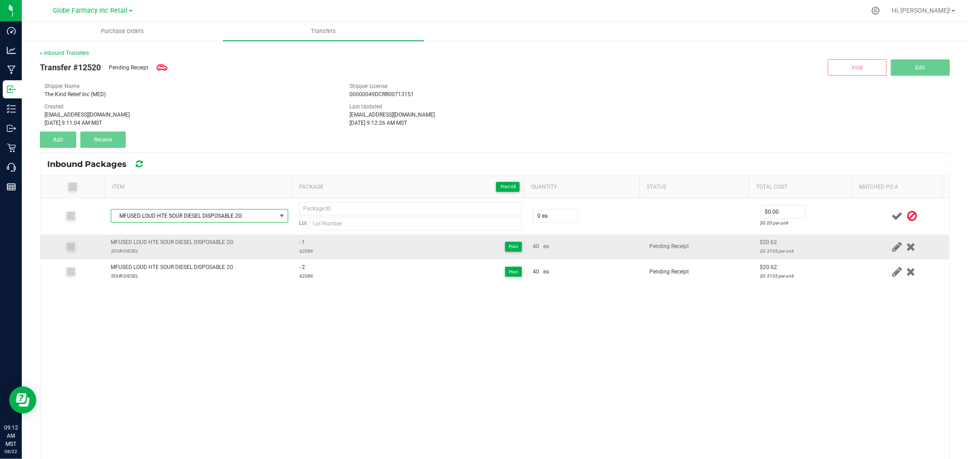
click at [302, 250] on div "62086" at bounding box center [306, 251] width 14 height 9
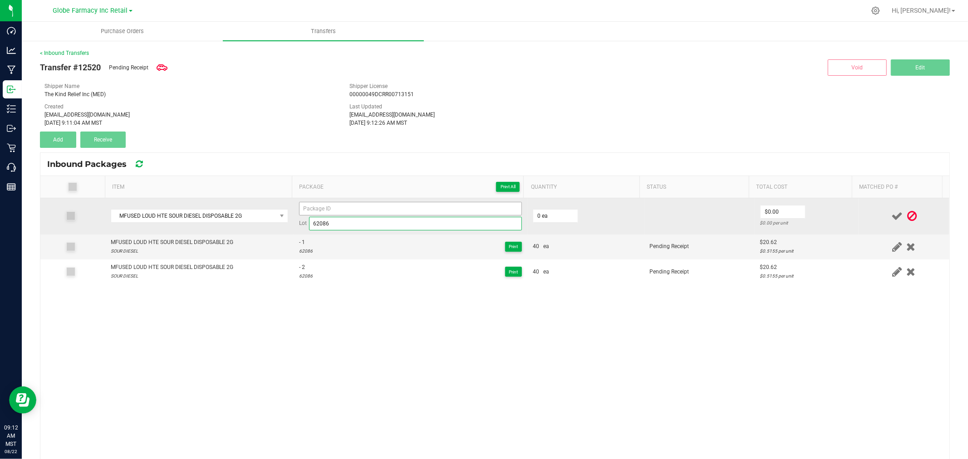
type input "62086"
click at [338, 212] on input at bounding box center [410, 209] width 223 height 14
type input "- 3"
type input "40 ea"
click at [773, 215] on input "20.6" at bounding box center [783, 212] width 44 height 13
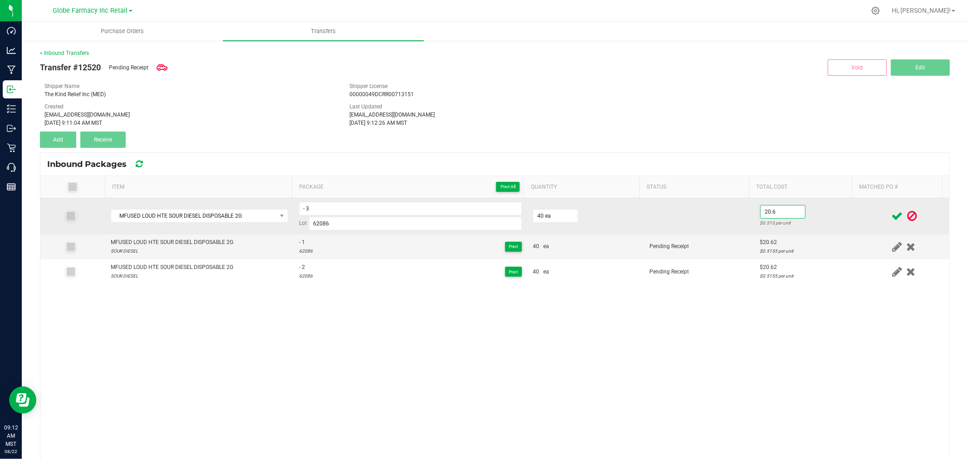
click at [777, 216] on input "20.6" at bounding box center [783, 212] width 44 height 13
type input "$20.62"
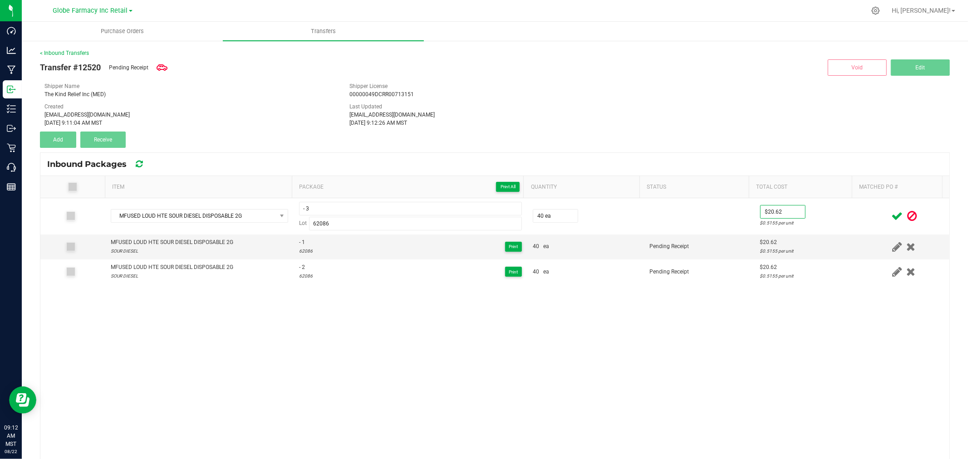
drag, startPoint x: 813, startPoint y: 216, endPoint x: 870, endPoint y: 211, distance: 57.8
click at [816, 216] on td "$20.62 $0.5155 per unit" at bounding box center [807, 216] width 104 height 36
click at [891, 211] on icon at bounding box center [896, 216] width 11 height 11
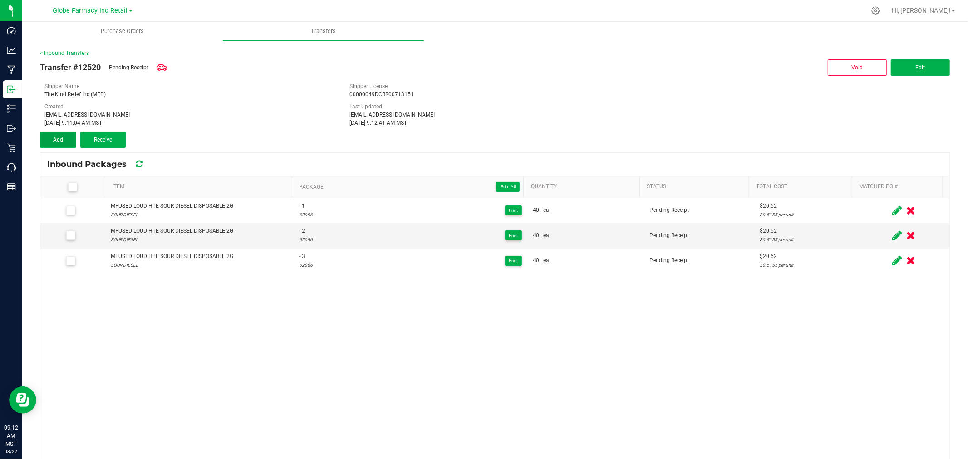
click at [65, 137] on button "Add" at bounding box center [58, 140] width 36 height 16
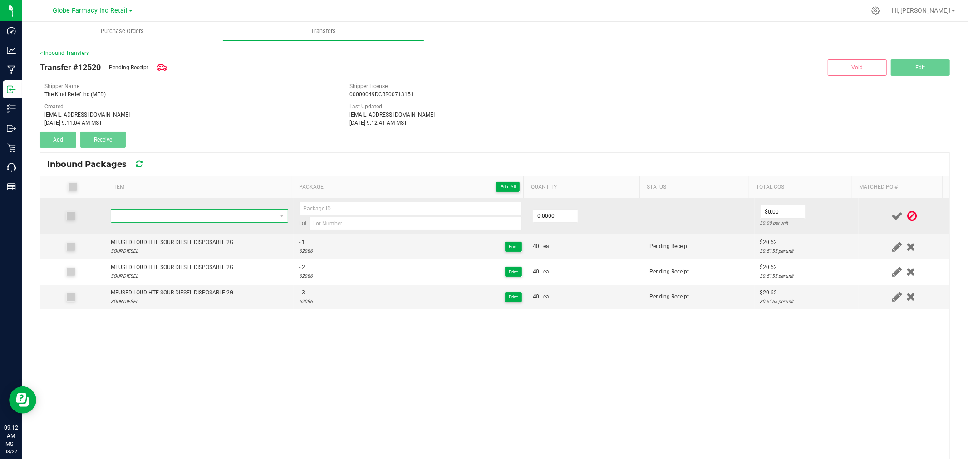
click at [240, 215] on span "NO DATA FOUND" at bounding box center [193, 216] width 165 height 13
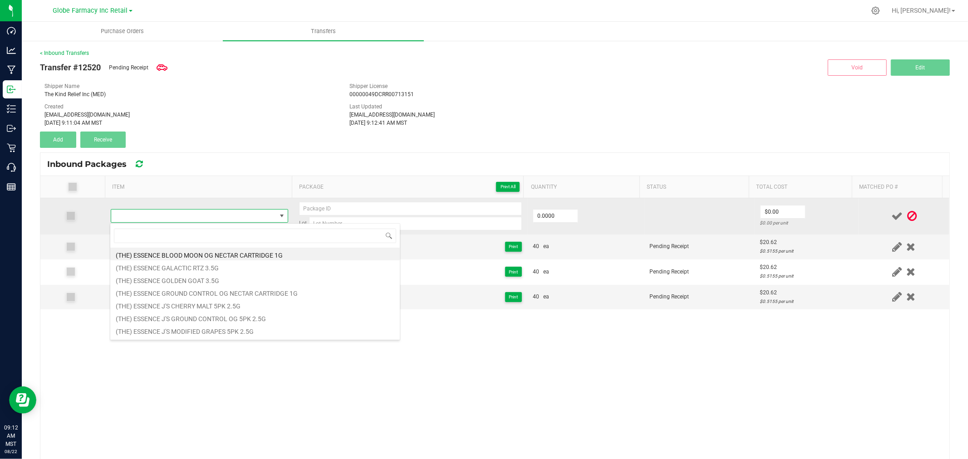
type input "MFUSED LOUD HTE SOUR DIESEL DISPOSABLE 2G"
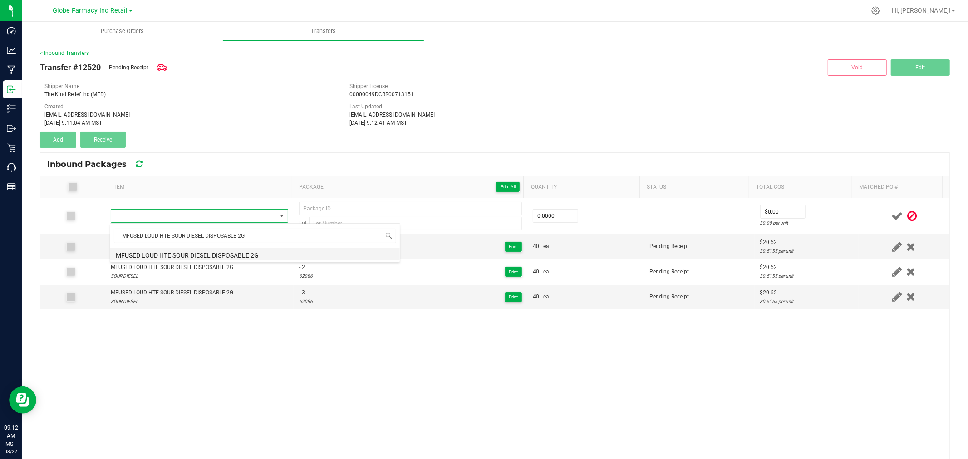
click at [180, 253] on li "MFUSED LOUD HTE SOUR DIESEL DISPOSABLE 2G" at bounding box center [255, 254] width 290 height 13
type input "0 ea"
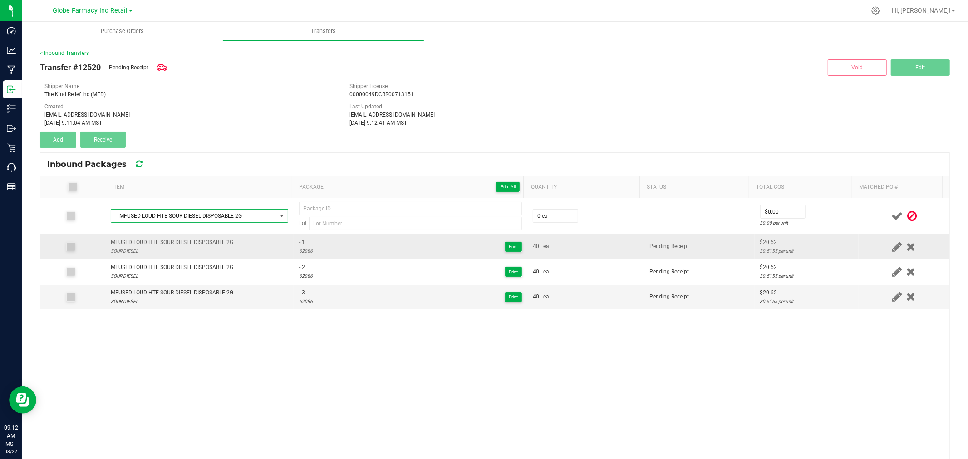
click at [304, 252] on div "62086" at bounding box center [306, 251] width 14 height 9
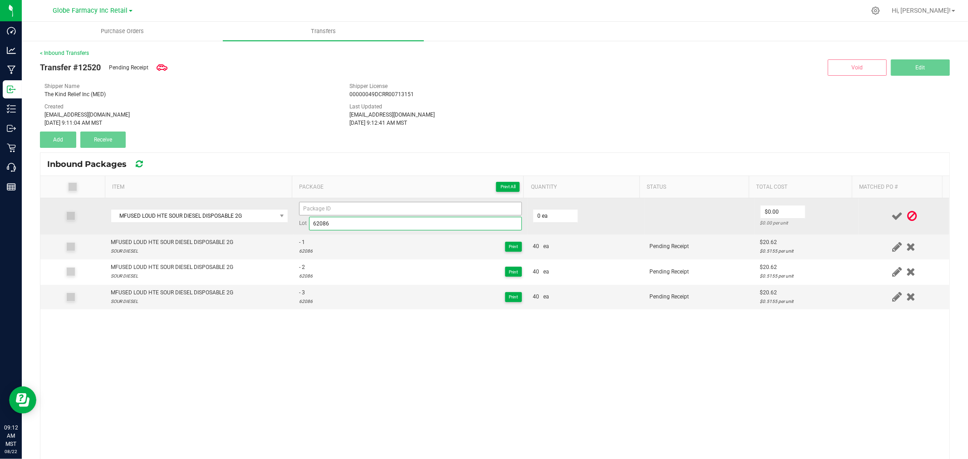
type input "62086"
click at [339, 207] on input at bounding box center [410, 209] width 223 height 14
type input "- 4"
type input "20 ea"
type input "$20.62"
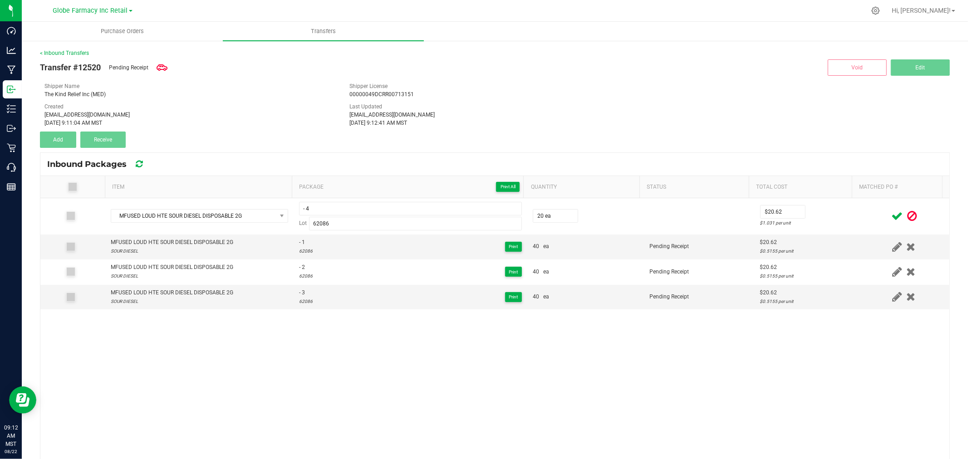
click at [867, 213] on div at bounding box center [904, 216] width 80 height 11
click at [891, 217] on icon at bounding box center [896, 216] width 11 height 11
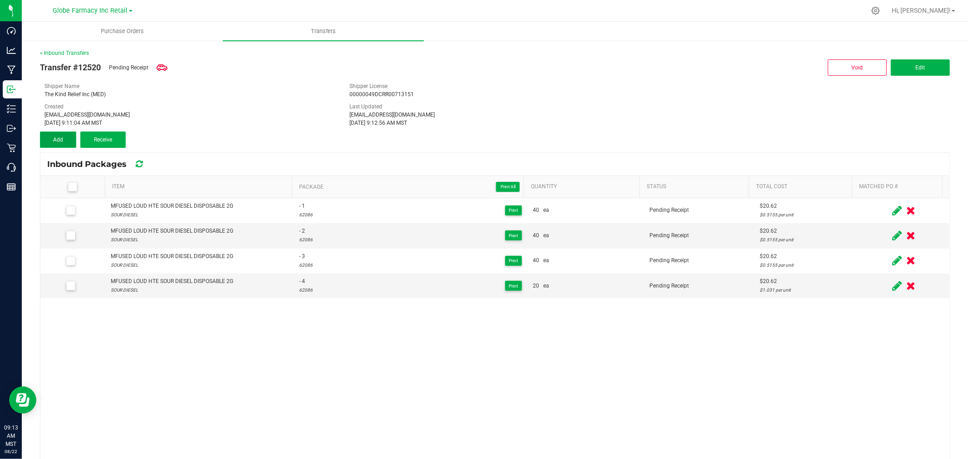
click at [68, 136] on button "Add" at bounding box center [58, 140] width 36 height 16
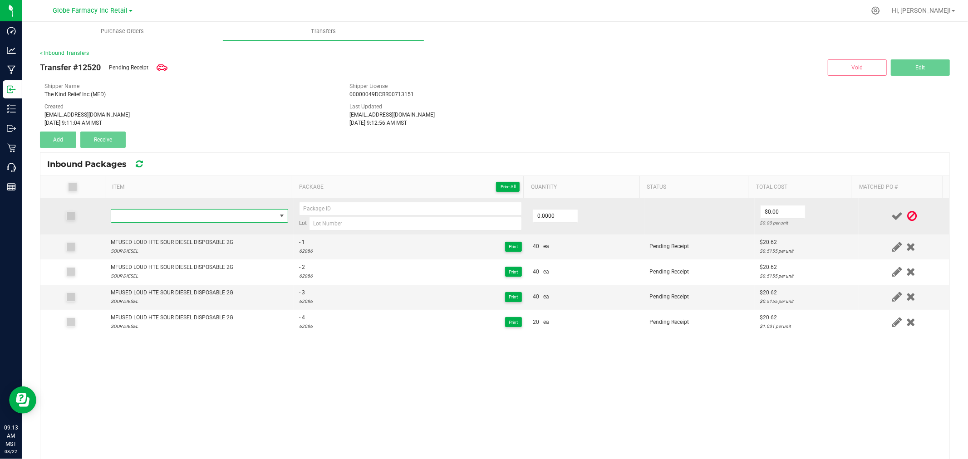
click at [235, 215] on span "NO DATA FOUND" at bounding box center [193, 216] width 165 height 13
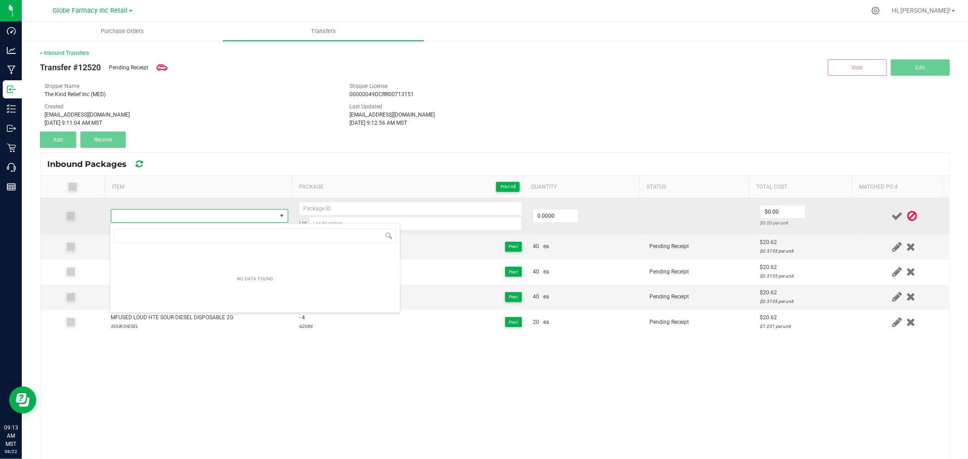
type input "MFUSED TWISTED GALACTIC GRAPE LIQUID DIAMONDS DISPOSABLE 2G"
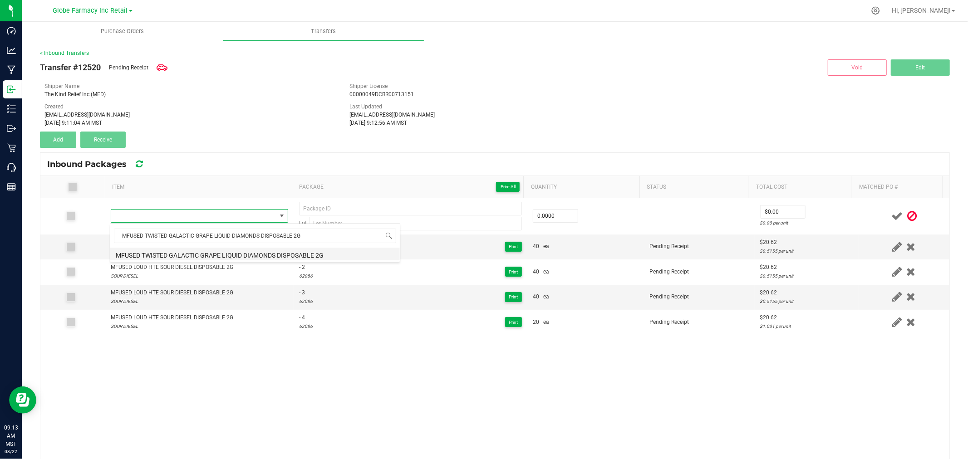
click at [227, 251] on li "MFUSED TWISTED GALACTIC GRAPE LIQUID DIAMONDS DISPOSABLE 2G" at bounding box center [255, 254] width 290 height 13
type input "0 ea"
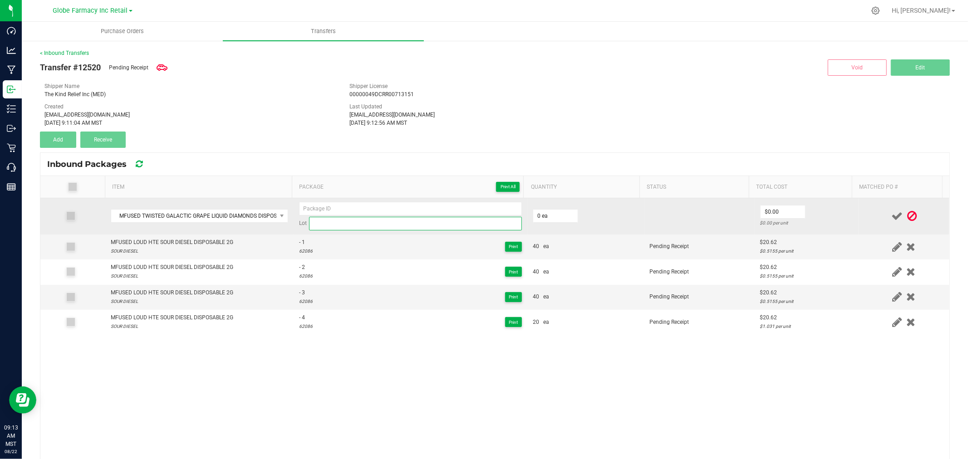
click at [345, 221] on input at bounding box center [415, 224] width 213 height 14
paste input "21247"
type input "21247"
click at [352, 207] on input at bounding box center [410, 209] width 223 height 14
type input "- 5"
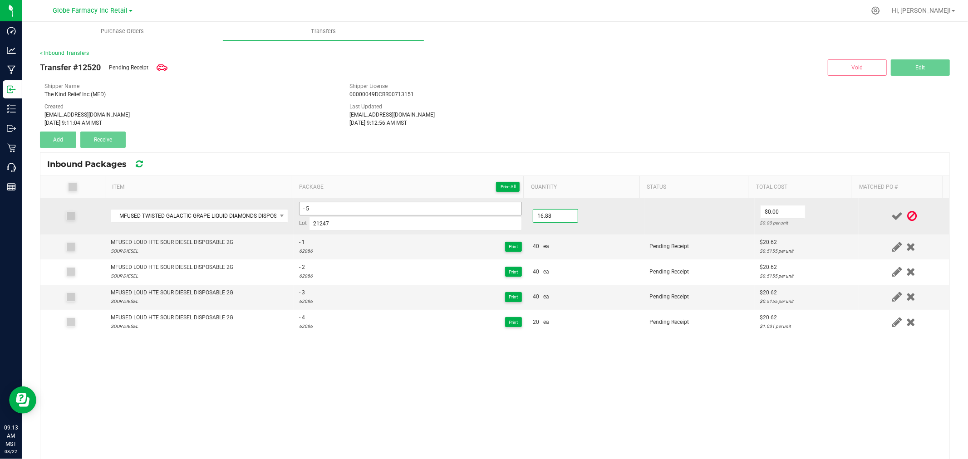
type input "17 ea"
type input "0"
type input "17"
type input "$0.00"
click at [543, 221] on input "17" at bounding box center [555, 216] width 44 height 13
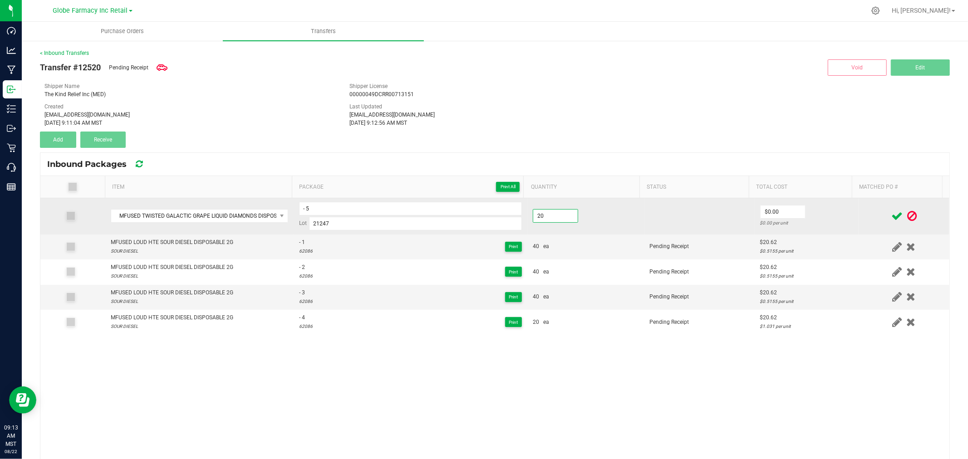
type input "20 ea"
type input "$16.87"
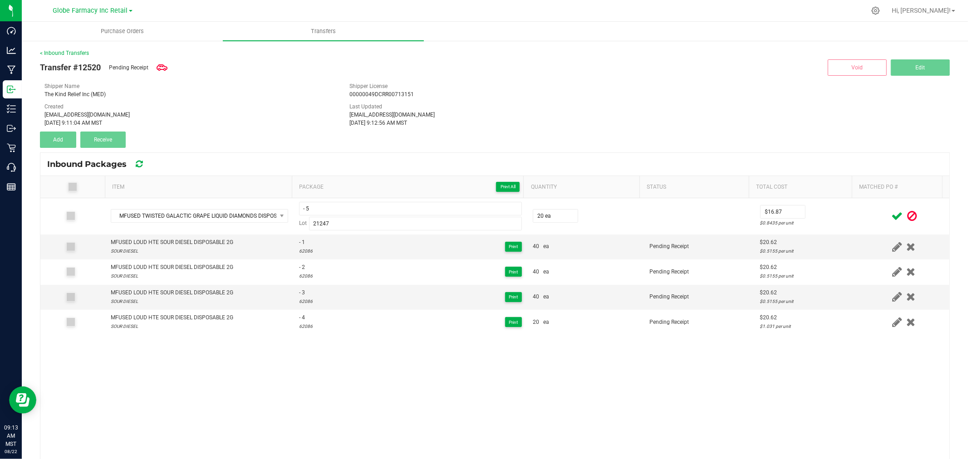
click at [864, 211] on div at bounding box center [904, 216] width 80 height 11
click at [891, 213] on icon at bounding box center [896, 216] width 11 height 11
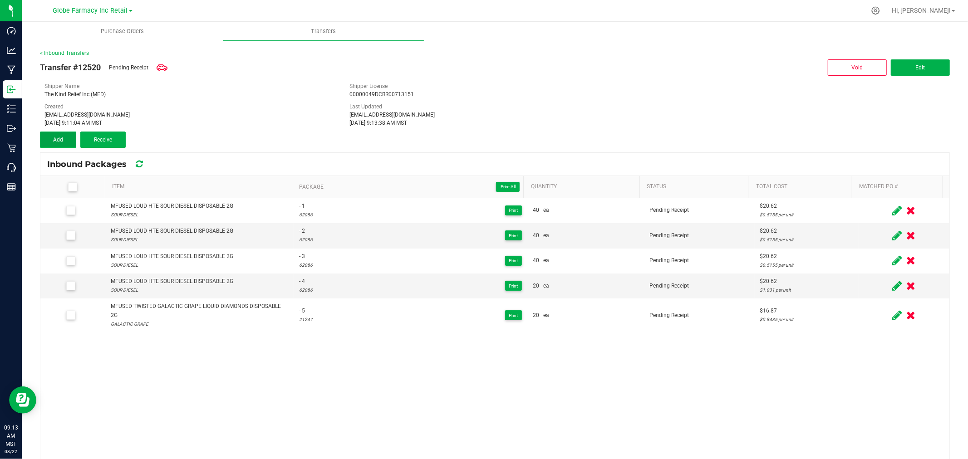
click at [62, 133] on button "Add" at bounding box center [58, 140] width 36 height 16
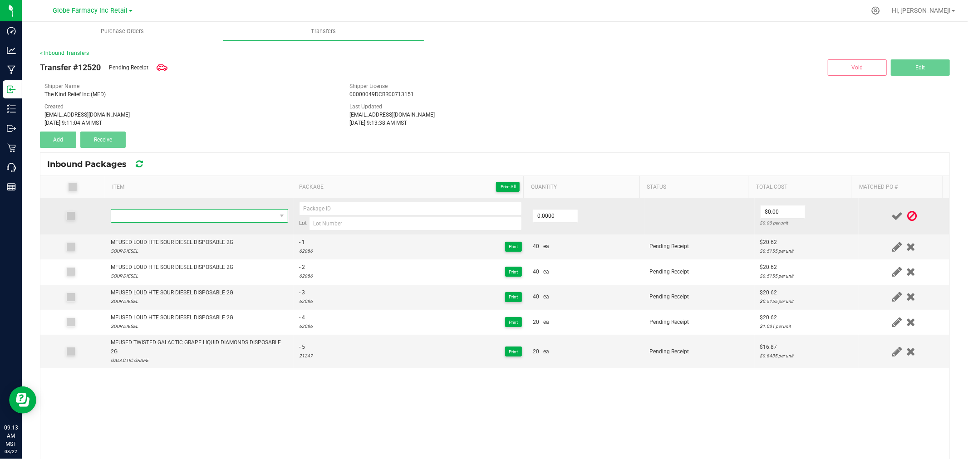
click at [147, 210] on span "NO DATA FOUND" at bounding box center [193, 216] width 165 height 13
click at [409, 224] on input at bounding box center [415, 224] width 213 height 14
paste input "21247"
type input "21247"
click at [395, 214] on input at bounding box center [410, 209] width 223 height 14
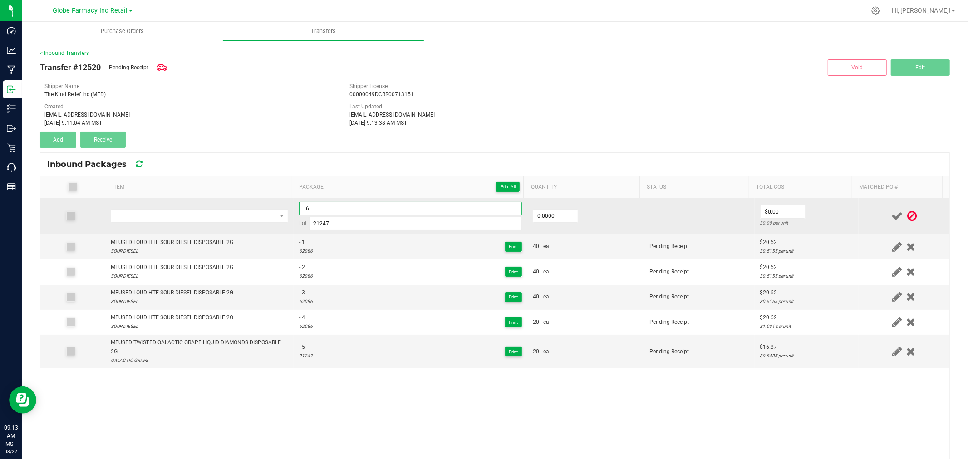
type input "- 6"
click at [556, 231] on td "0.0000" at bounding box center [585, 216] width 117 height 36
click at [548, 221] on input "0" at bounding box center [555, 216] width 44 height 13
type input "20.0000"
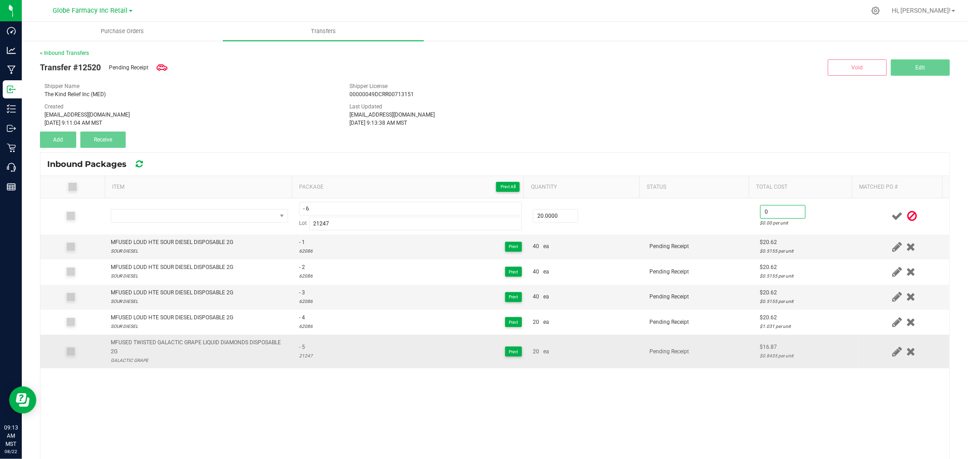
type input "$0.00"
click at [173, 343] on div "MFUSED TWISTED GALACTIC GRAPE LIQUID DIAMONDS DISPOSABLE 2G" at bounding box center [199, 347] width 177 height 17
copy div "MFUSED TWISTED GALACTIC GRAPE LIQUID DIAMONDS DISPOSABLE 2G"
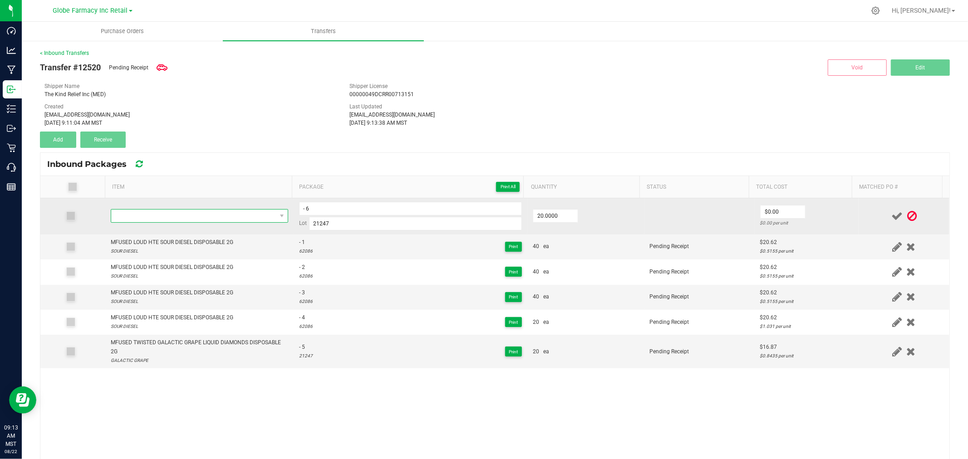
click at [175, 217] on span "NO DATA FOUND" at bounding box center [193, 216] width 165 height 13
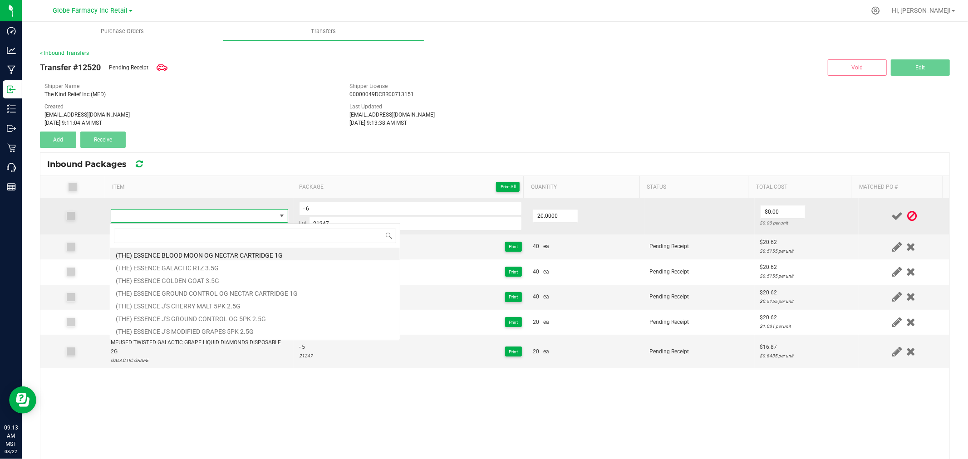
type input "MFUSED TWISTED GALACTIC GRAPE LIQUID DIAMONDS DISPOSABLE 2G"
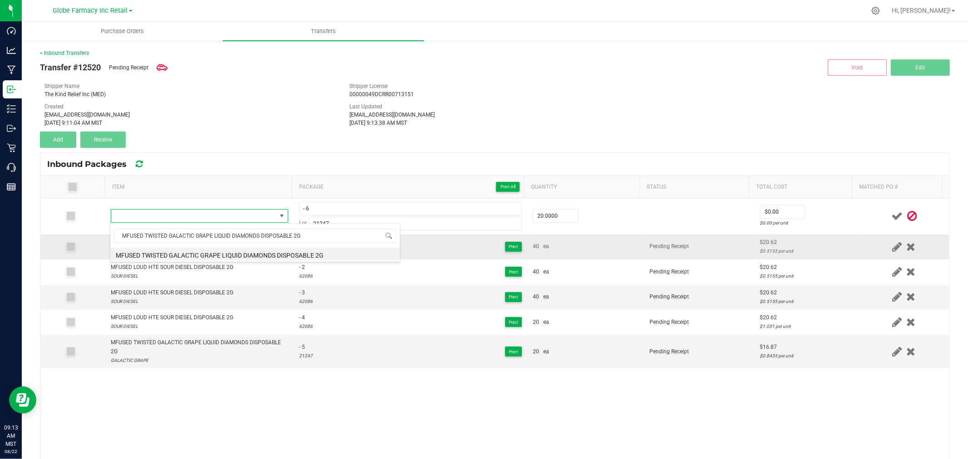
click at [227, 251] on li "MFUSED TWISTED GALACTIC GRAPE LIQUID DIAMONDS DISPOSABLE 2G" at bounding box center [255, 254] width 290 height 13
type input "20 ea"
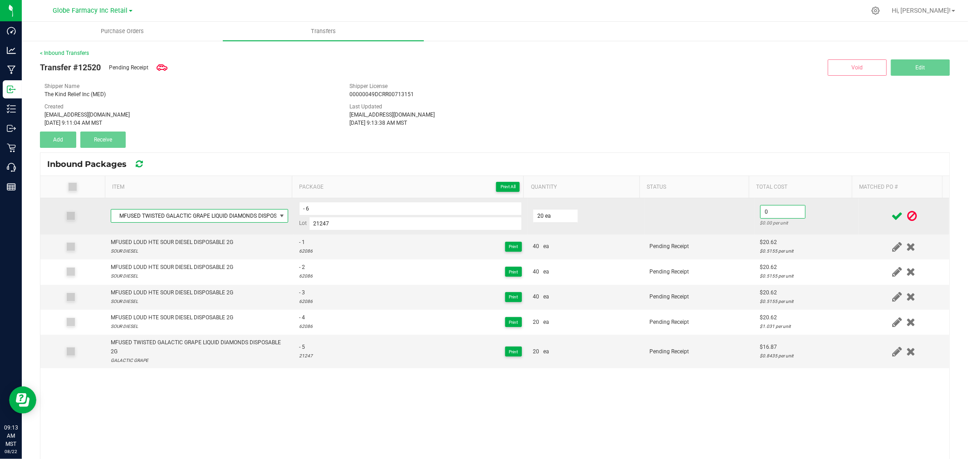
click at [778, 214] on input "0" at bounding box center [783, 212] width 44 height 13
type input "$16.87"
click at [805, 198] on td "$16.87 $0.8435 per unit" at bounding box center [807, 216] width 104 height 36
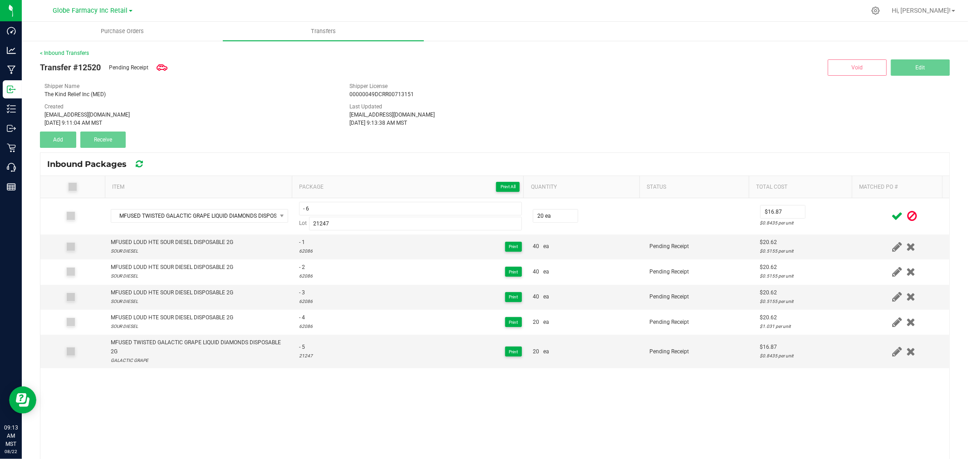
click at [891, 216] on icon at bounding box center [896, 216] width 11 height 11
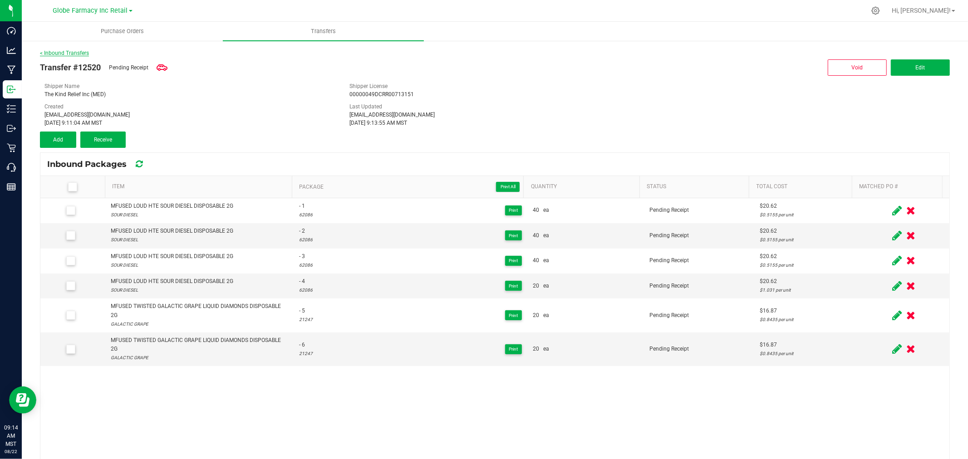
click at [53, 53] on link "< Inbound Transfers" at bounding box center [64, 53] width 49 height 6
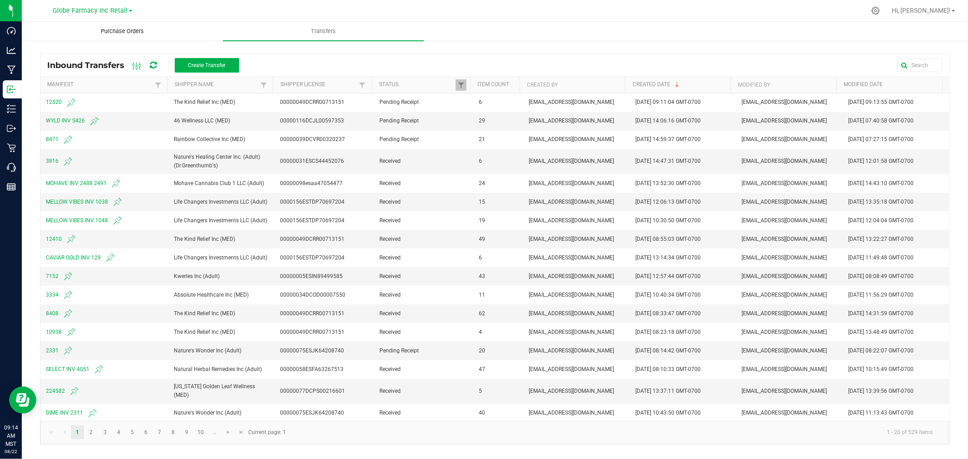
click at [119, 32] on span "Purchase Orders" at bounding box center [122, 31] width 68 height 8
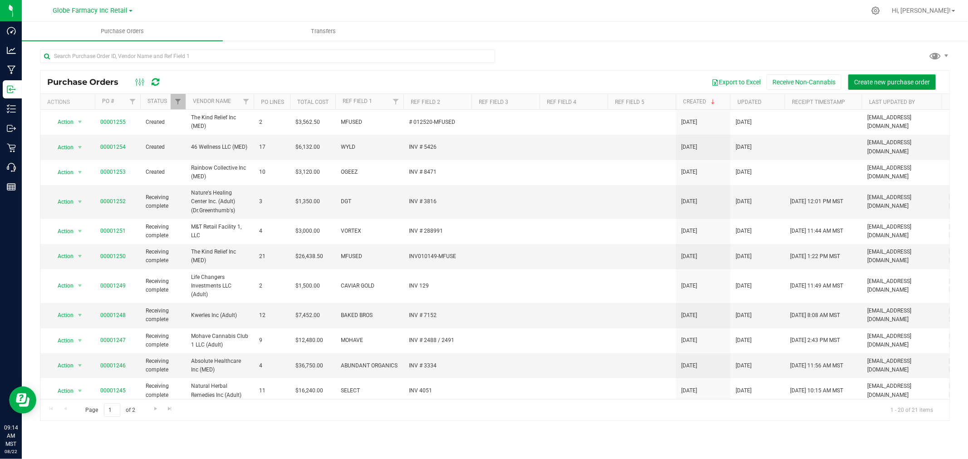
click at [926, 85] on span "Create new purchase order" at bounding box center [892, 82] width 76 height 7
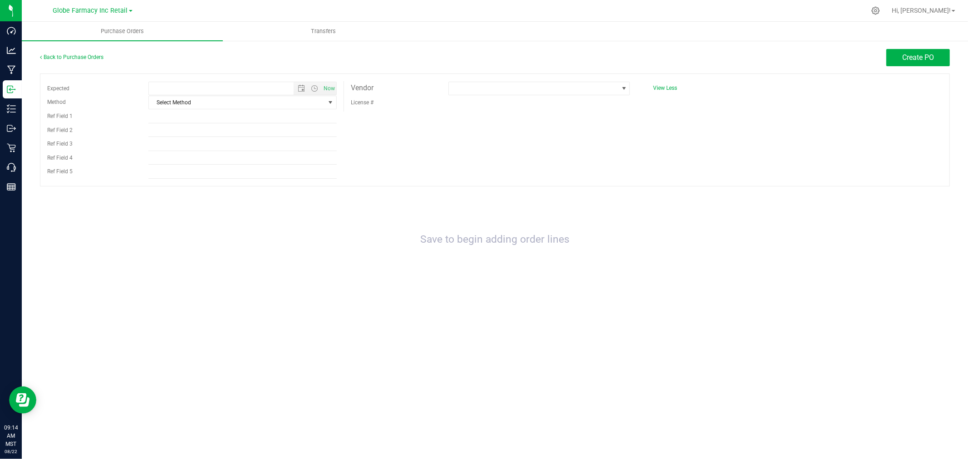
type input "8/22/2025 9:14 AM"
click at [246, 88] on input "8/22/2025 9:14 AM" at bounding box center [229, 88] width 160 height 13
click at [229, 100] on span "Select Method" at bounding box center [237, 102] width 176 height 13
click at [165, 171] on li "Local Delivery" at bounding box center [242, 173] width 187 height 14
click at [163, 122] on input "Ref Field 1" at bounding box center [242, 117] width 188 height 14
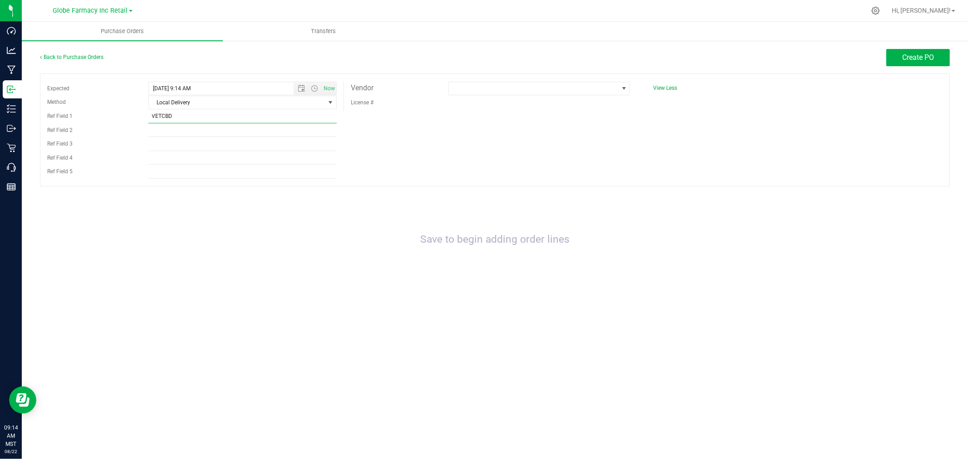
type input "VETCBD"
paste input "SO012426-VETCBD"
click at [220, 128] on input "INV # SO012426-VETCBD" at bounding box center [242, 130] width 188 height 14
click at [173, 128] on input "INV # SO012426-VETCBD" at bounding box center [242, 130] width 188 height 14
type input "INV # 012426-VETCBD"
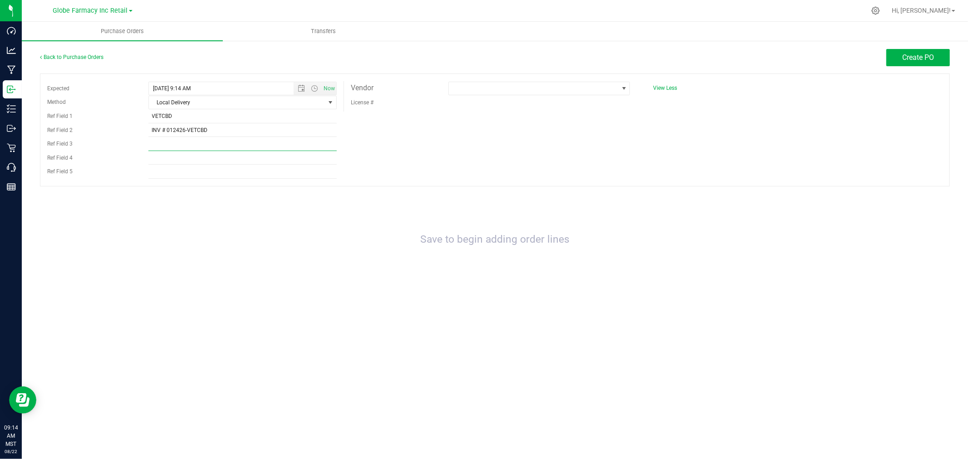
click at [250, 147] on input "Ref Field 3" at bounding box center [242, 144] width 188 height 14
click at [490, 84] on span at bounding box center [533, 88] width 169 height 13
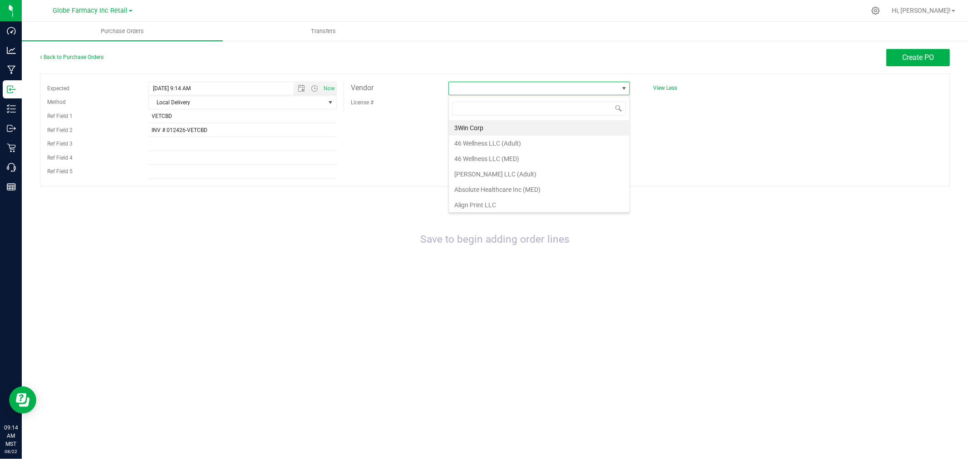
scroll to position [14, 182]
type input "KIND"
click at [487, 124] on li "The Kind Relief Inc (MED)" at bounding box center [539, 127] width 181 height 15
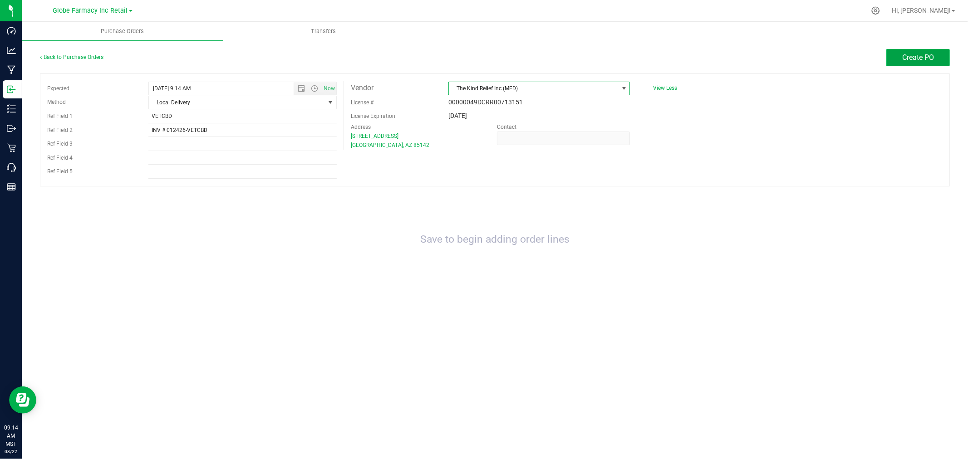
click at [924, 58] on span "Create PO" at bounding box center [918, 57] width 32 height 9
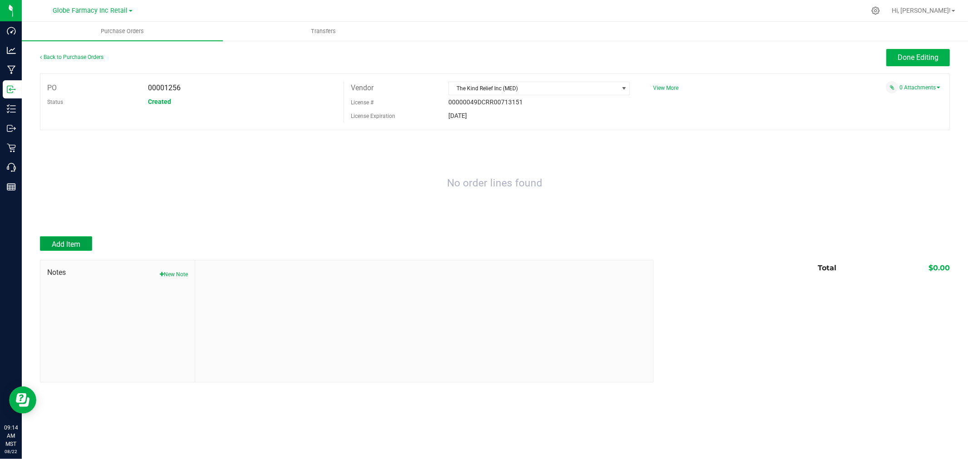
click at [68, 238] on button "Add Item" at bounding box center [66, 243] width 52 height 15
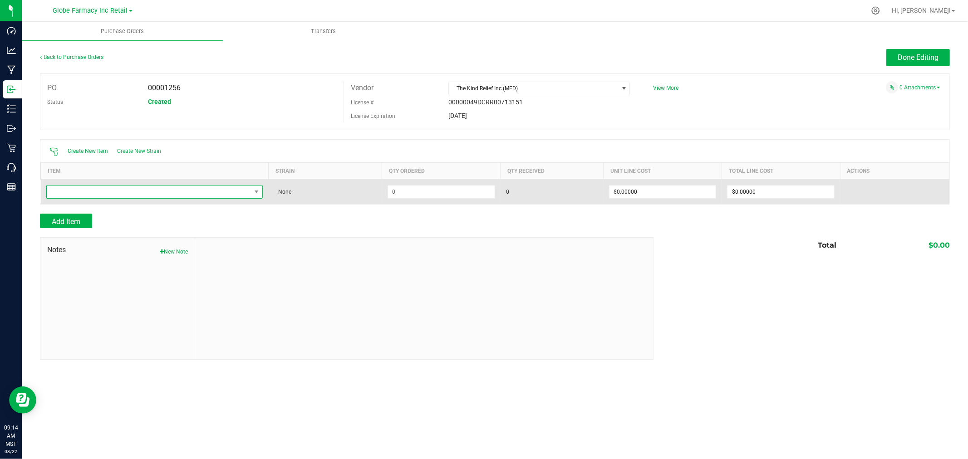
click at [128, 190] on span "NO DATA FOUND" at bounding box center [149, 192] width 205 height 13
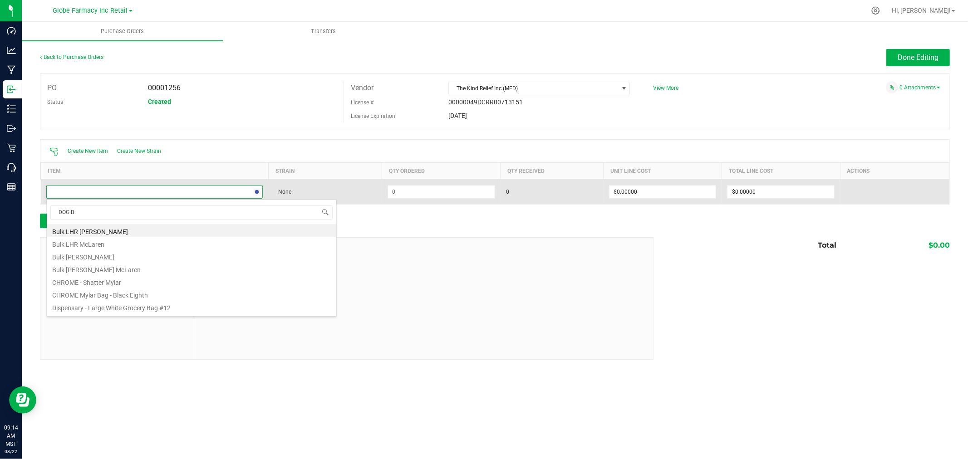
type input "DOG BO"
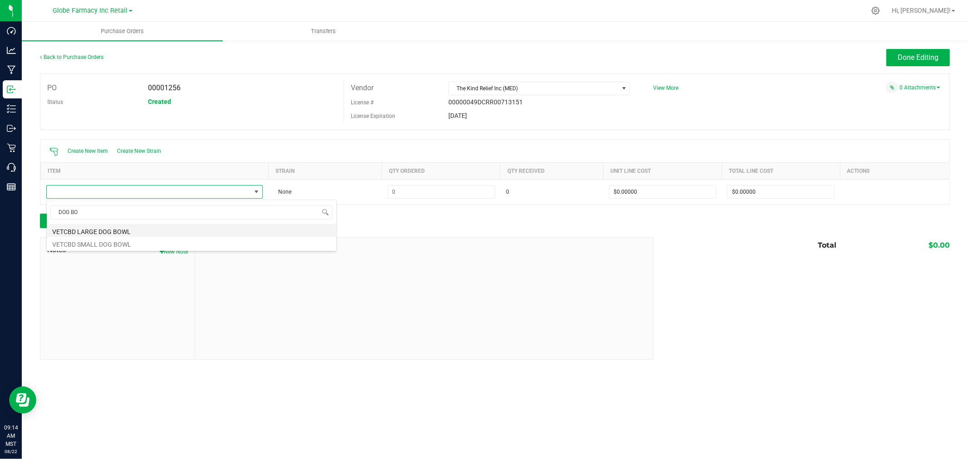
click at [137, 230] on li "VETCBD LARGE DOG BOWL" at bounding box center [192, 230] width 290 height 13
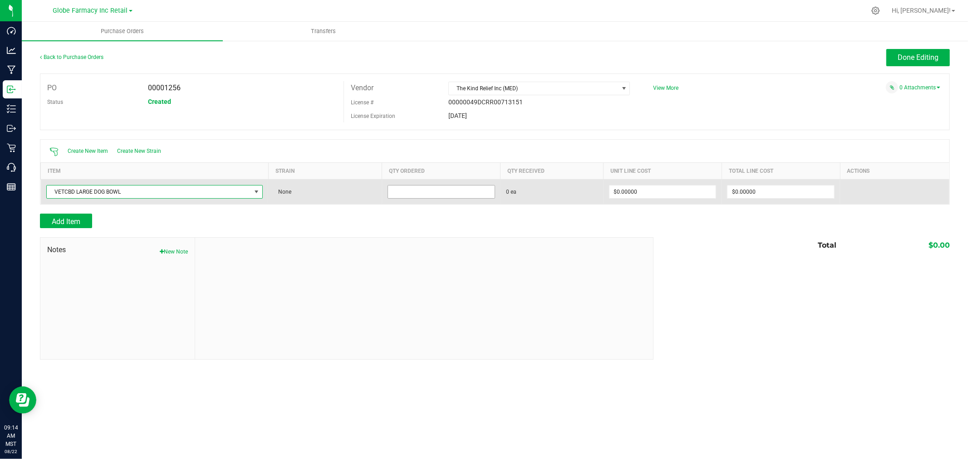
click at [473, 188] on input at bounding box center [441, 192] width 107 height 13
type input "50 ea"
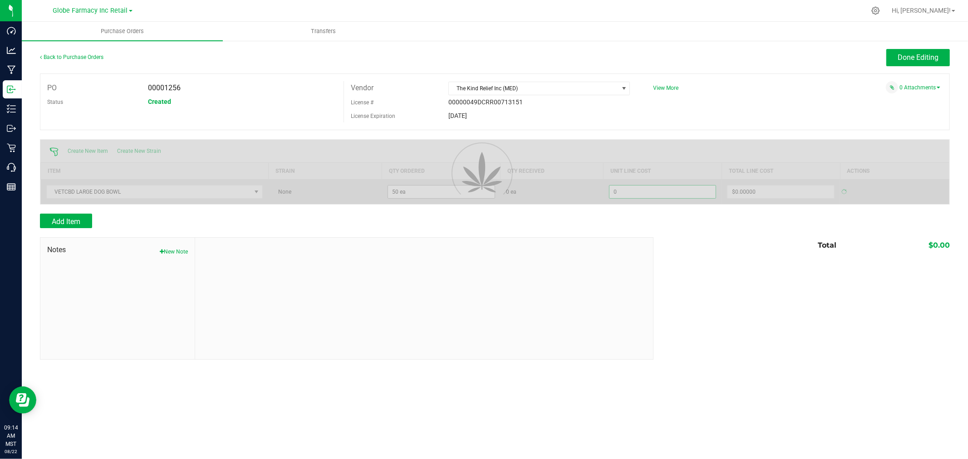
type input "$0.00000"
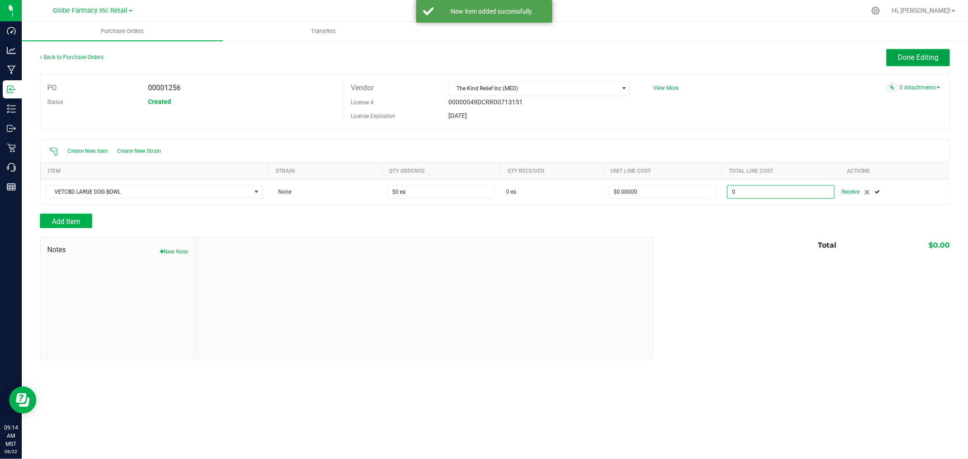
type input "$0.00000"
click at [918, 56] on span "Done Editing" at bounding box center [918, 57] width 41 height 9
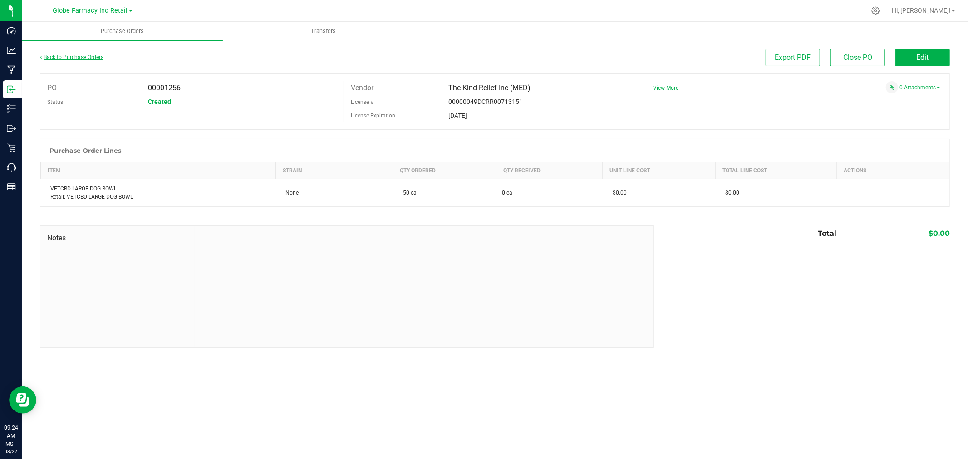
click at [81, 58] on div "Back to Purchase Orders" at bounding box center [153, 57] width 227 height 16
drag, startPoint x: 49, startPoint y: 50, endPoint x: 55, endPoint y: 50, distance: 5.9
click at [49, 50] on div "Back to Purchase Orders" at bounding box center [153, 57] width 227 height 16
click at [62, 50] on div "Back to Purchase Orders" at bounding box center [153, 57] width 227 height 16
click at [75, 56] on link "Back to Purchase Orders" at bounding box center [72, 57] width 64 height 6
